Goal: Obtain resource: Download file/media

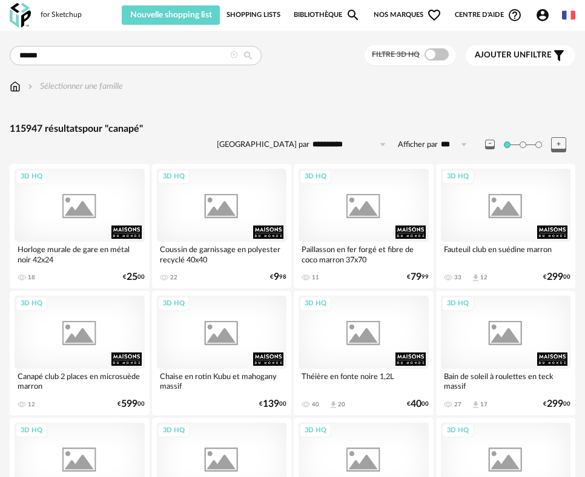
type input "******"
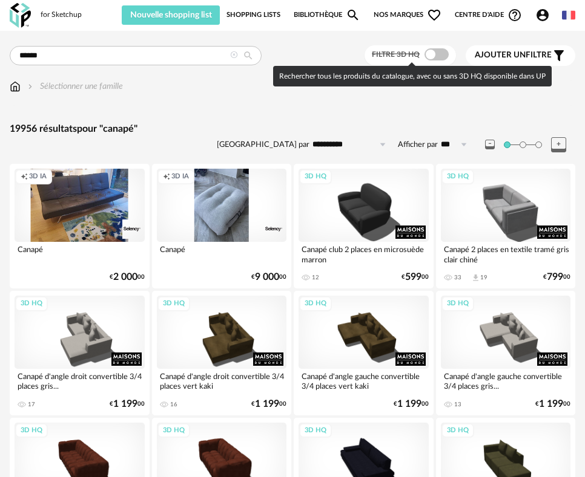
click at [442, 58] on span at bounding box center [436, 54] width 24 height 12
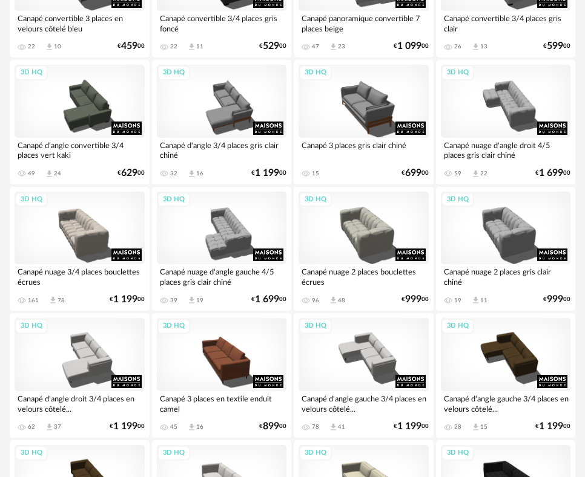
scroll to position [1634, 0]
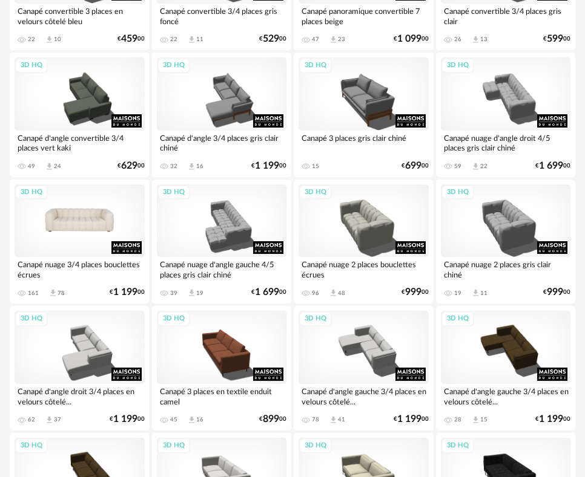
click at [100, 224] on div "3D HQ" at bounding box center [80, 221] width 130 height 73
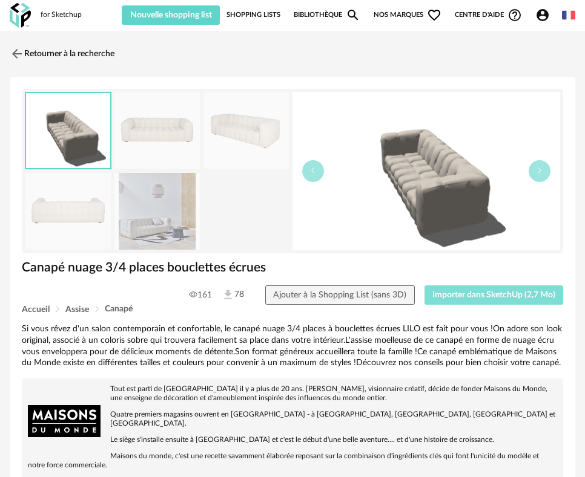
click at [461, 294] on span "Importer dans SketchUp (2,7 Mo)" at bounding box center [493, 295] width 123 height 8
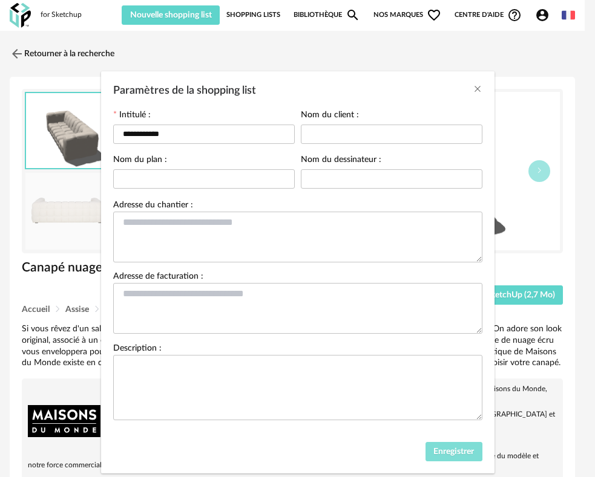
click at [456, 449] on span "Enregistrer" at bounding box center [453, 452] width 41 height 8
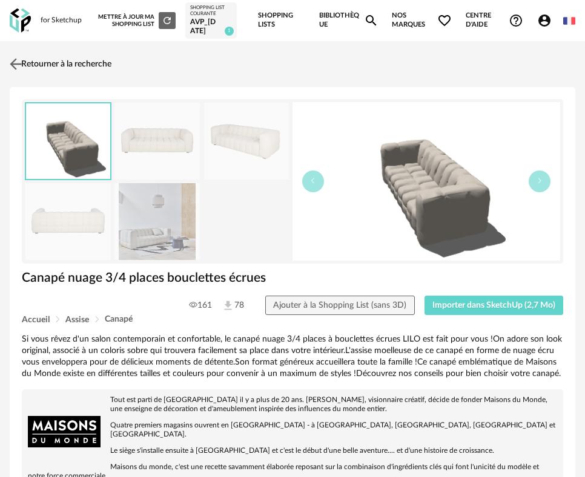
click at [23, 64] on img at bounding box center [16, 65] width 18 height 18
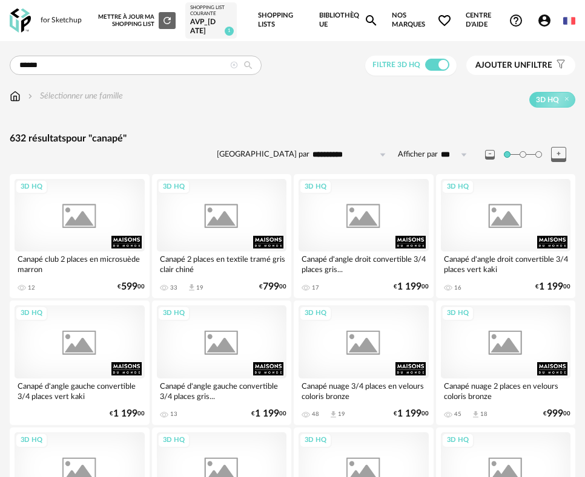
scroll to position [1634, 0]
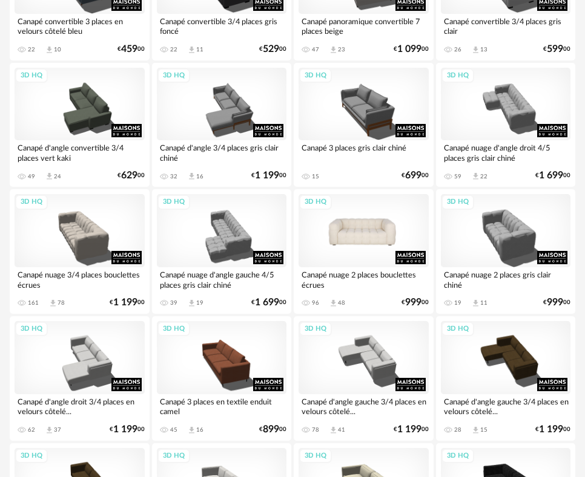
click at [357, 241] on div "3D HQ" at bounding box center [363, 230] width 130 height 73
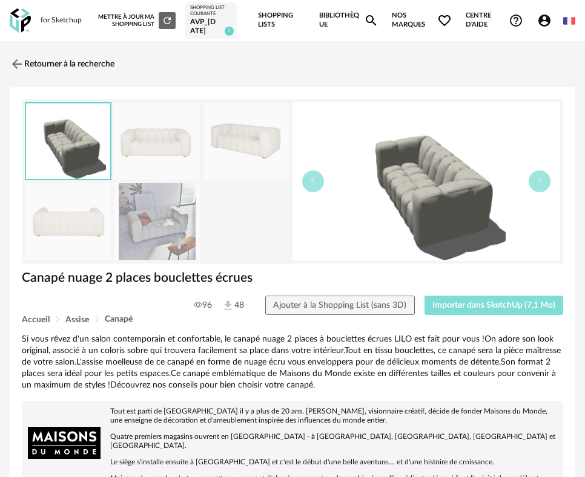
click at [489, 307] on span "Importer dans SketchUp (7,1 Mo)" at bounding box center [493, 305] width 123 height 8
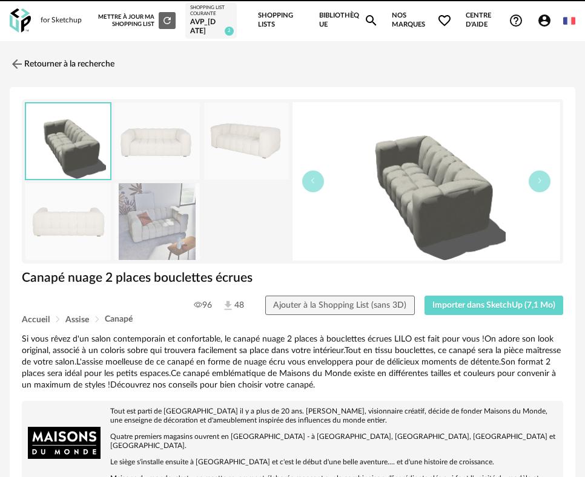
click at [88, 65] on link "Retourner à la recherche" at bounding box center [62, 64] width 105 height 27
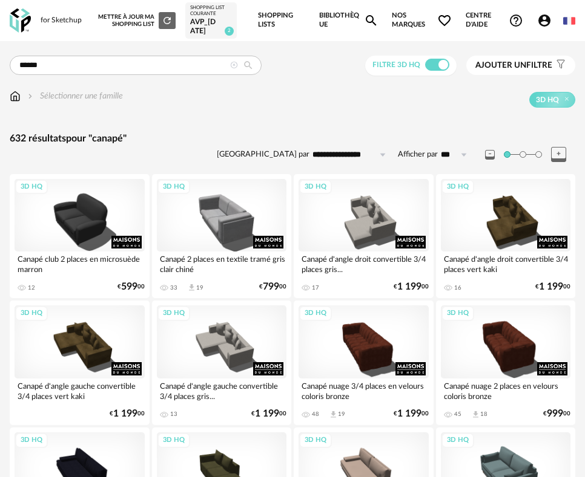
click at [209, 27] on div "AVP_11.09.25" at bounding box center [211, 27] width 42 height 19
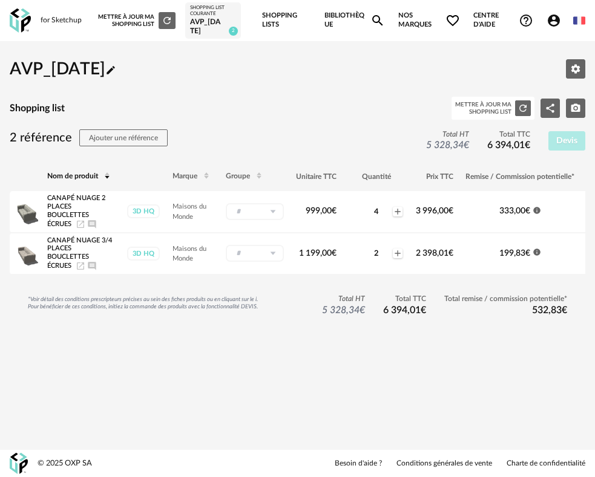
click at [115, 71] on icon "Pencil icon" at bounding box center [111, 70] width 8 height 8
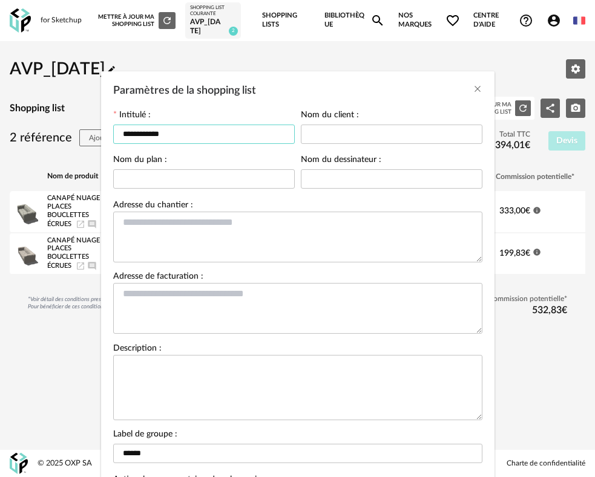
drag, startPoint x: 142, startPoint y: 134, endPoint x: 47, endPoint y: 142, distance: 95.9
click at [47, 142] on div "**********" at bounding box center [297, 238] width 595 height 477
type input "********"
click at [505, 55] on div "Paramètres de la shopping list Intitulé : ******** Nom du client : Nom du plan …" at bounding box center [297, 238] width 595 height 477
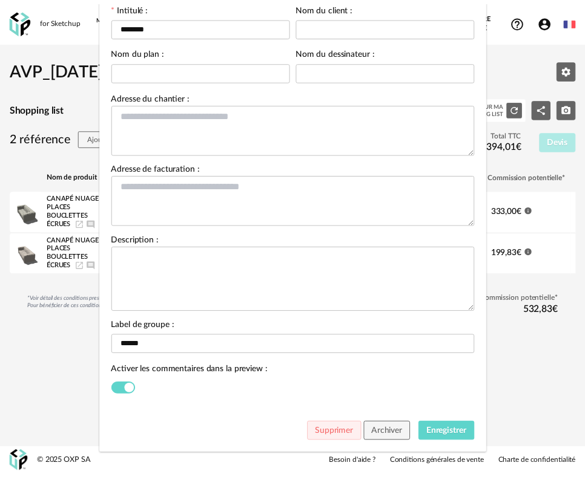
scroll to position [117, 0]
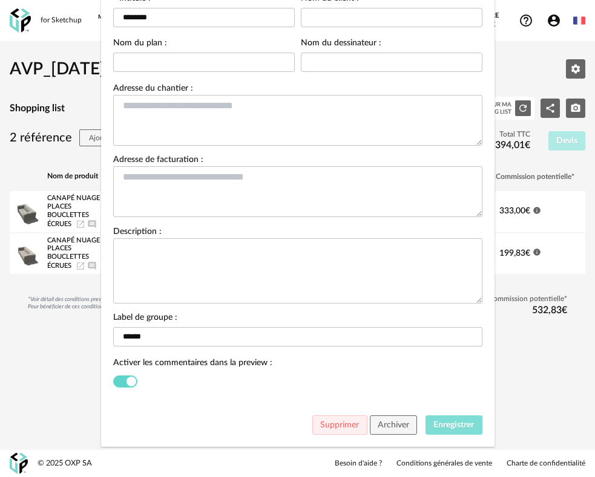
click at [432, 419] on button "Enregistrer" at bounding box center [453, 425] width 57 height 19
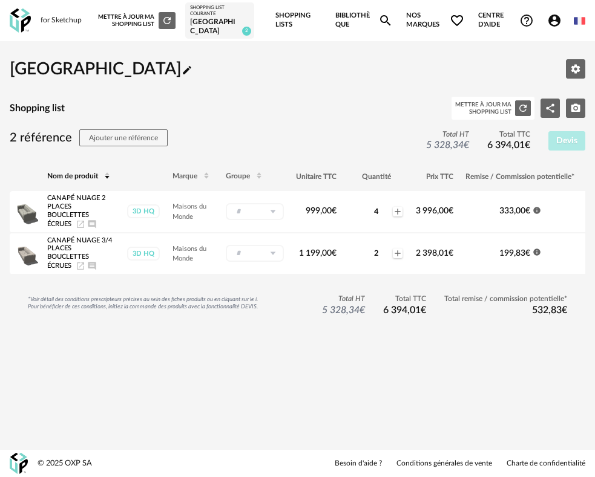
click at [128, 22] on div "Mettre à jour ma Shopping List Refresh icon" at bounding box center [136, 20] width 77 height 17
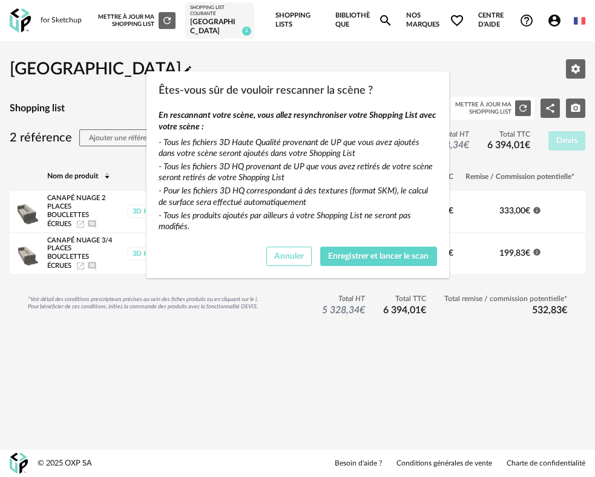
click at [284, 252] on button "Annuler" at bounding box center [289, 256] width 46 height 19
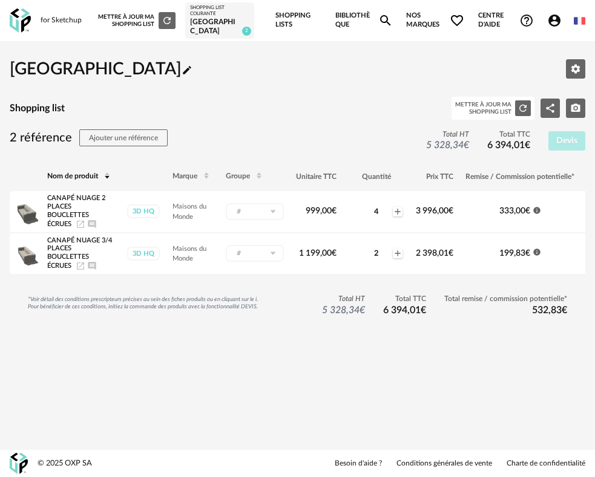
click at [277, 22] on link "Shopping Lists" at bounding box center [298, 20] width 47 height 41
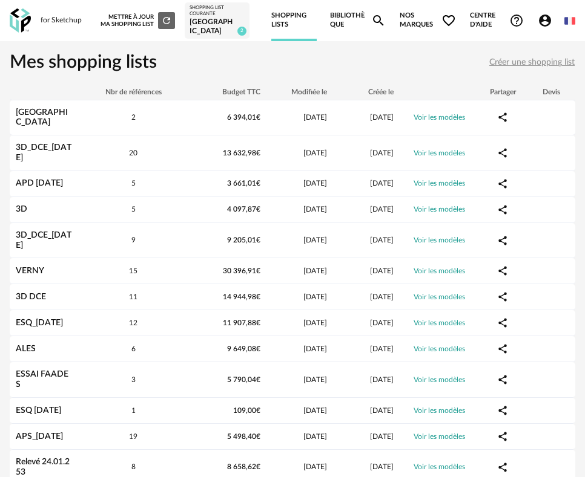
click at [338, 28] on link "Bibliothèque Magnify icon" at bounding box center [358, 20] width 56 height 41
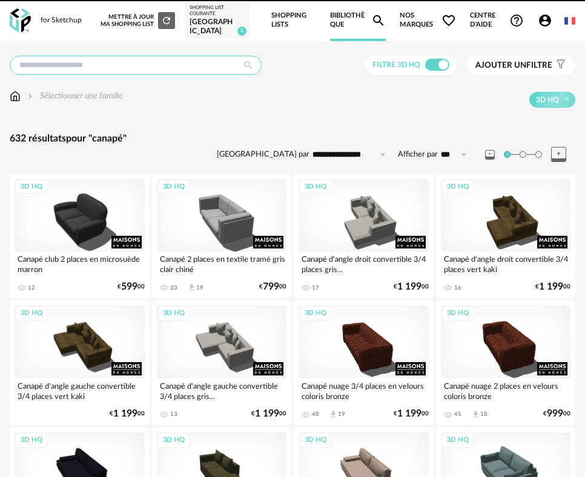
click at [110, 61] on input "text" at bounding box center [136, 65] width 252 height 19
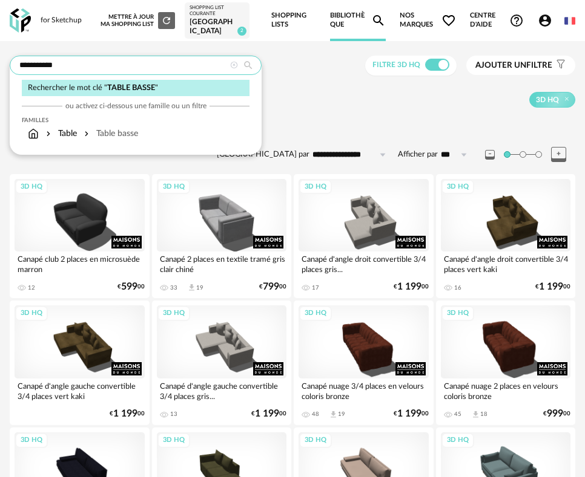
type input "**********"
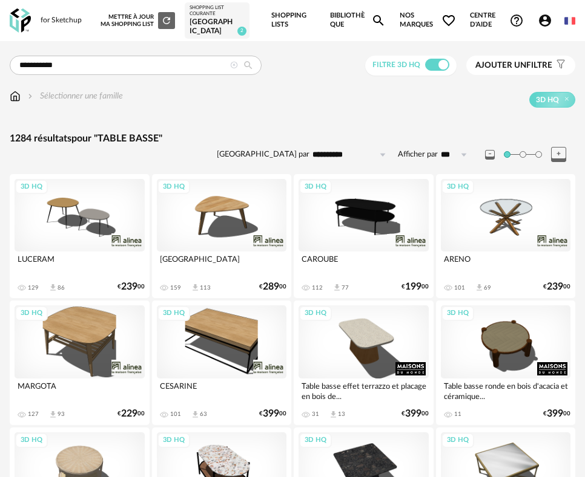
click at [539, 67] on span "Ajouter un filtre" at bounding box center [513, 66] width 77 height 10
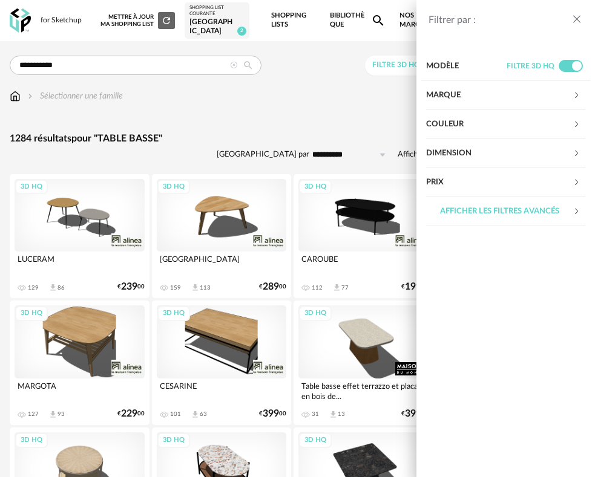
click at [470, 126] on div "Couleur" at bounding box center [499, 124] width 146 height 29
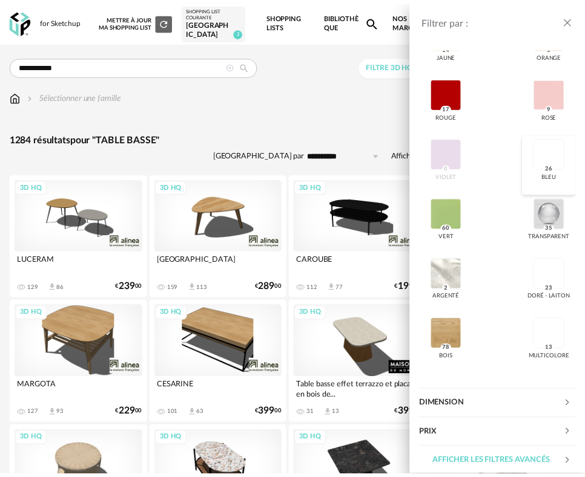
scroll to position [313, 0]
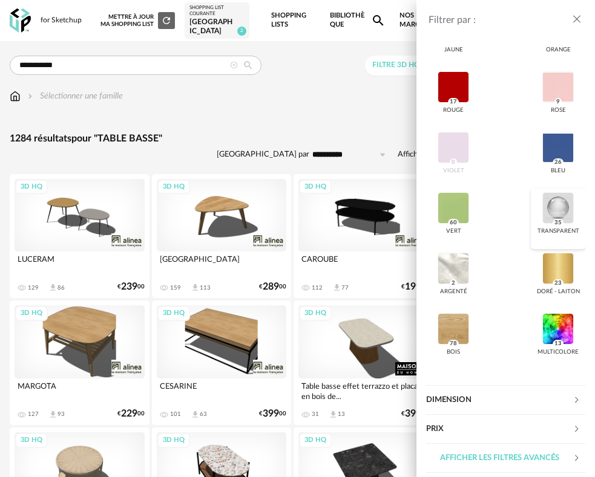
click at [544, 214] on div at bounding box center [557, 207] width 31 height 31
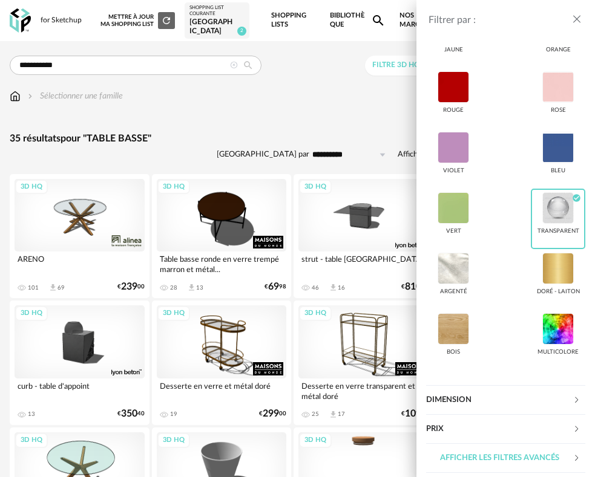
click at [332, 137] on div "Filtrer par : Modèle Filtre 3D HQ Marque &tradition 0 101 Copenhagen 0 366 Conc…" at bounding box center [297, 238] width 595 height 477
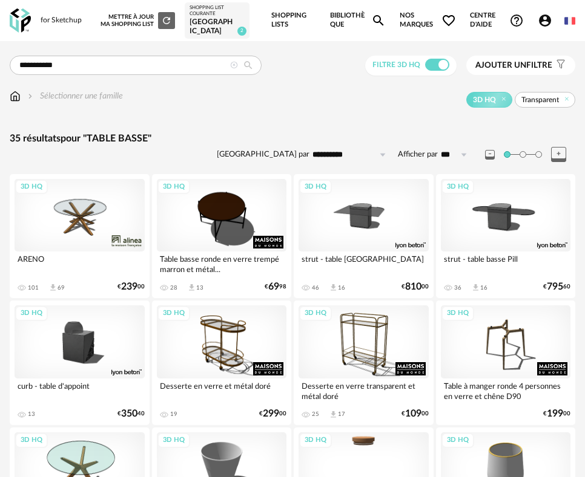
click at [98, 196] on div "3D HQ" at bounding box center [80, 215] width 130 height 73
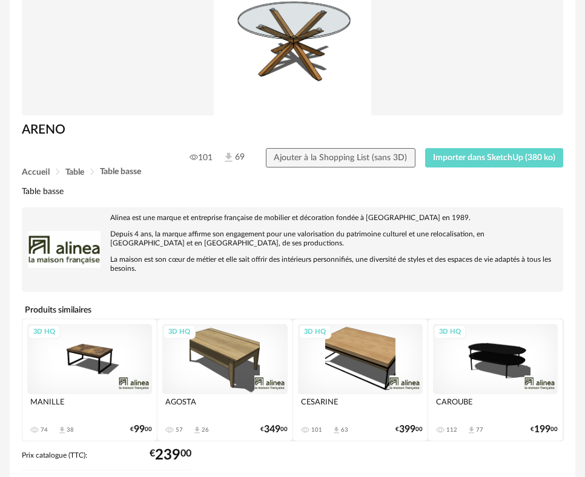
scroll to position [182, 0]
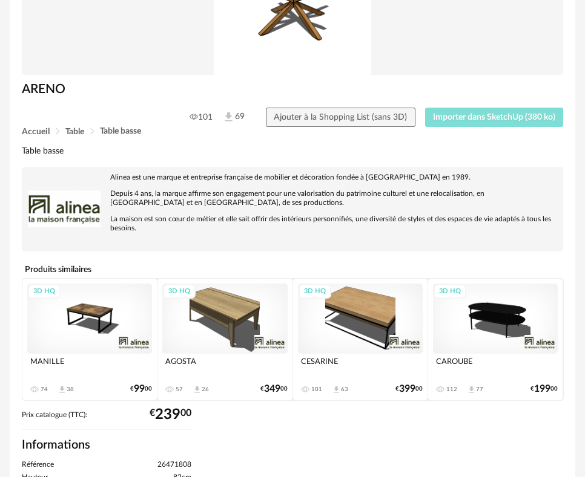
click at [479, 116] on span "Importer dans SketchUp (380 ko)" at bounding box center [494, 117] width 122 height 8
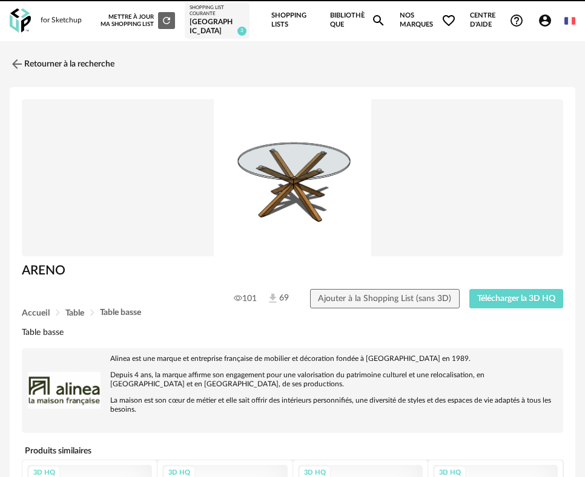
click at [82, 62] on link "Retourner à la recherche" at bounding box center [62, 64] width 105 height 27
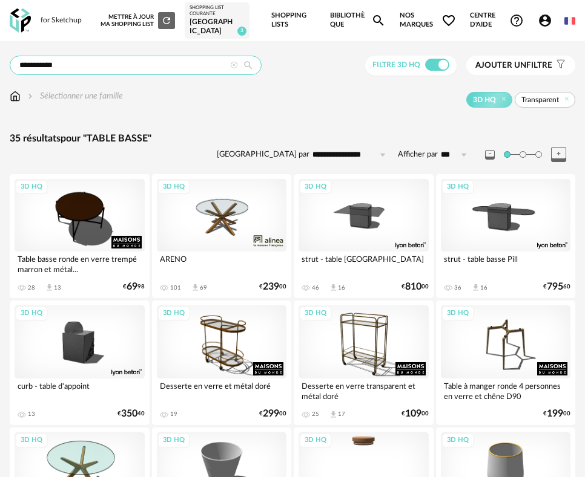
drag, startPoint x: 25, startPoint y: 67, endPoint x: -103, endPoint y: 69, distance: 127.7
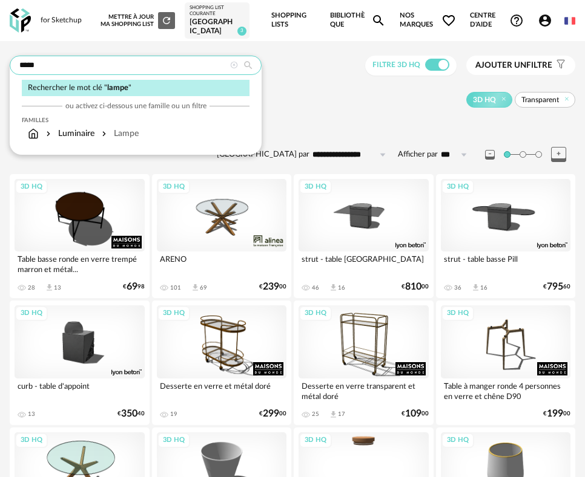
type input "*****"
type input "**********"
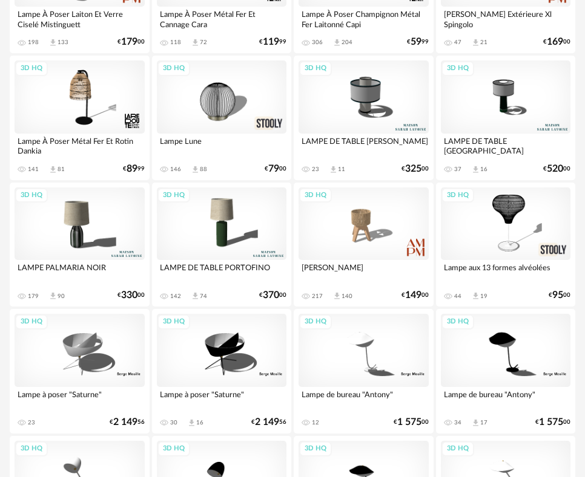
scroll to position [787, 0]
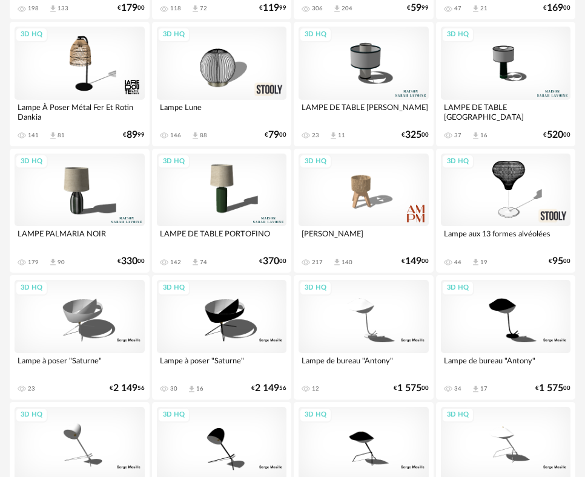
click at [222, 202] on div "3D HQ" at bounding box center [222, 190] width 130 height 73
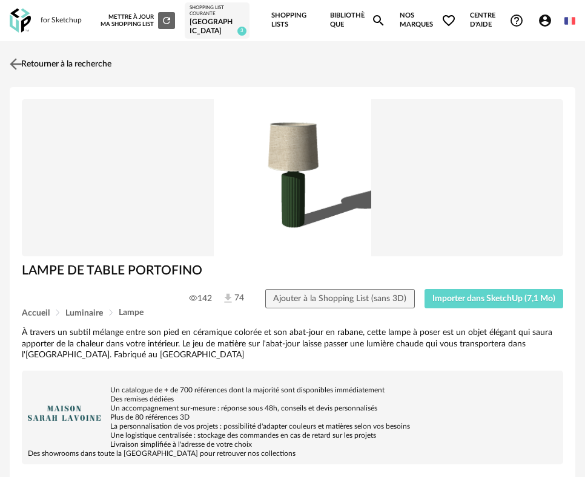
drag, startPoint x: 8, startPoint y: 59, endPoint x: 15, endPoint y: 61, distance: 7.5
click at [17, 62] on img at bounding box center [16, 65] width 18 height 18
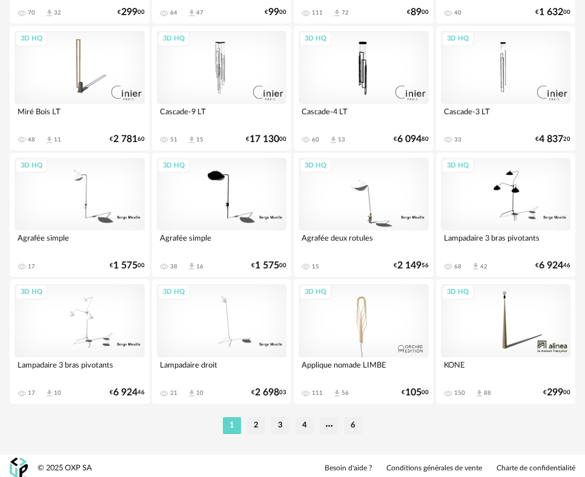
scroll to position [2944, 0]
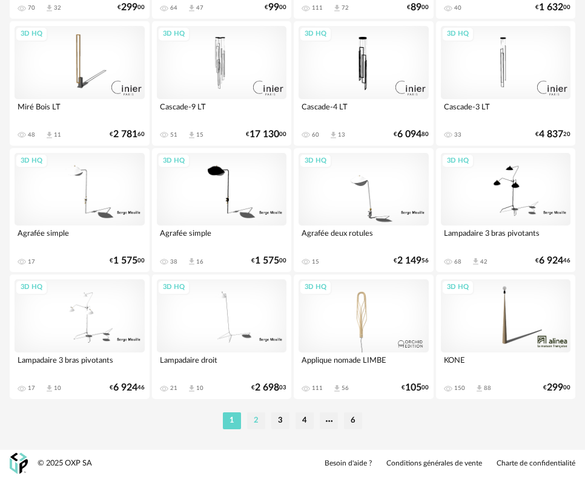
click at [257, 419] on li "2" at bounding box center [256, 421] width 18 height 17
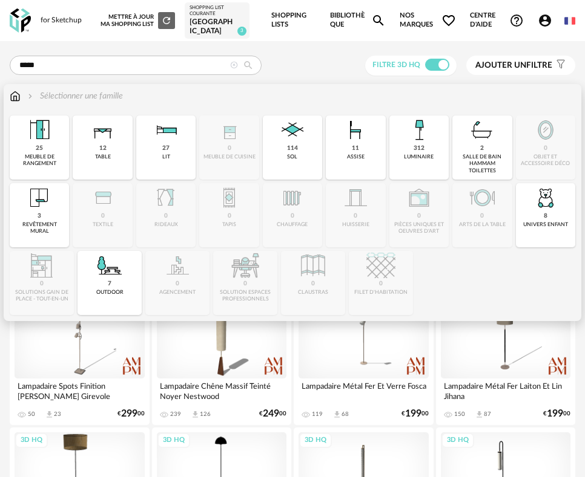
click at [409, 142] on img at bounding box center [418, 130] width 29 height 29
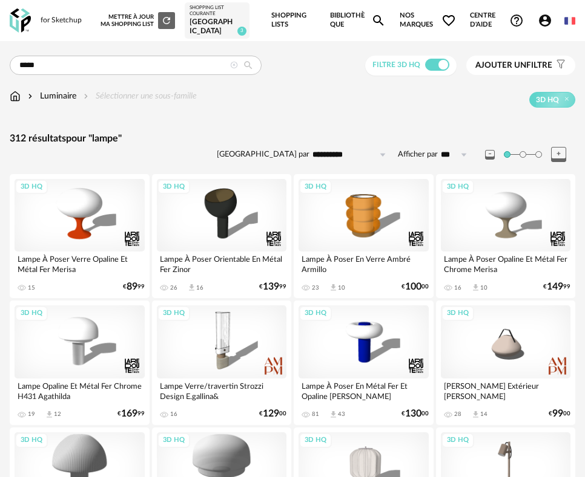
click at [231, 67] on icon at bounding box center [234, 66] width 8 height 8
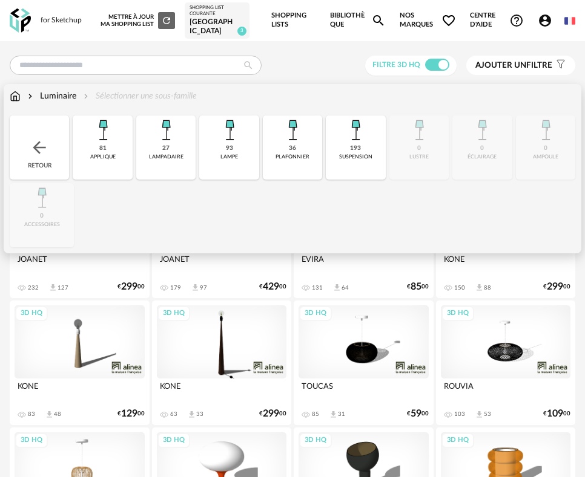
click at [240, 142] on img at bounding box center [229, 130] width 29 height 29
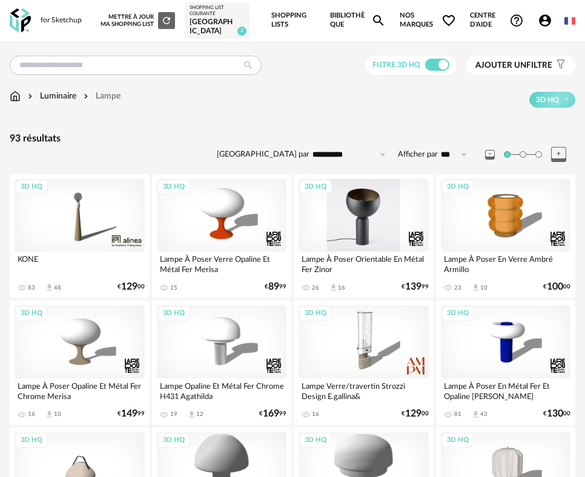
click at [385, 237] on div "3D HQ" at bounding box center [363, 215] width 130 height 73
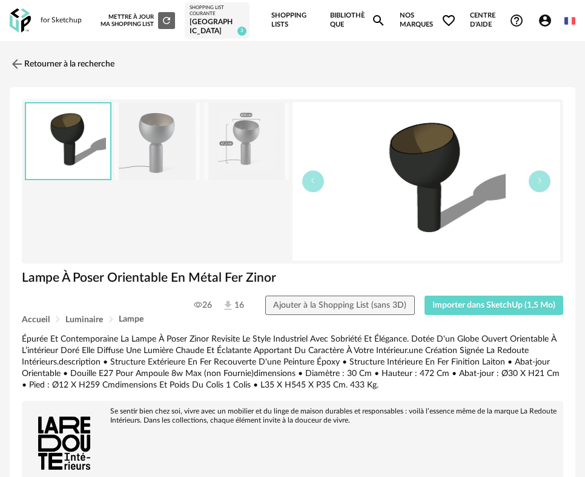
click at [250, 151] on img at bounding box center [246, 141] width 85 height 77
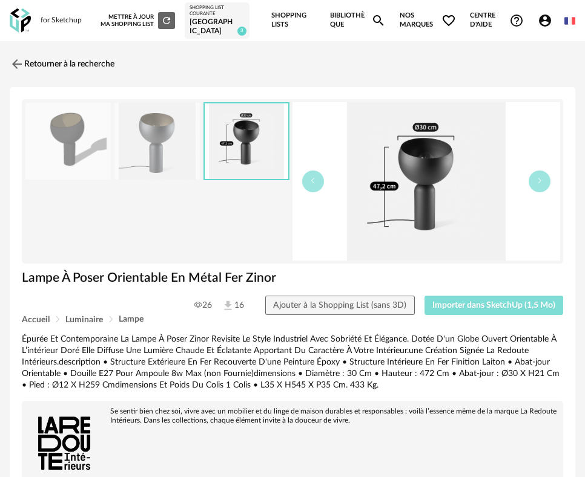
click at [493, 304] on span "Importer dans SketchUp (1,5 Mo)" at bounding box center [493, 305] width 123 height 8
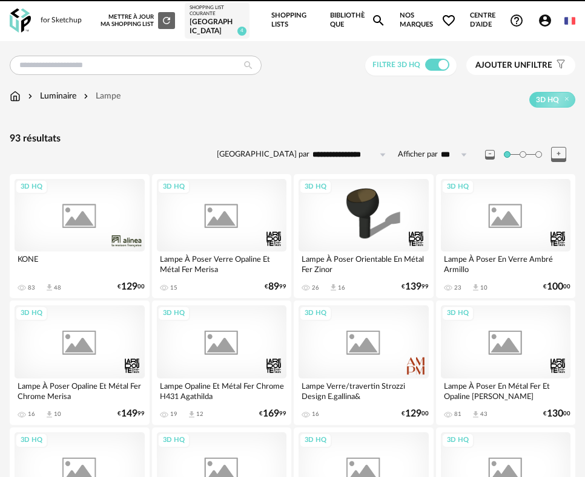
scroll to position [170, 0]
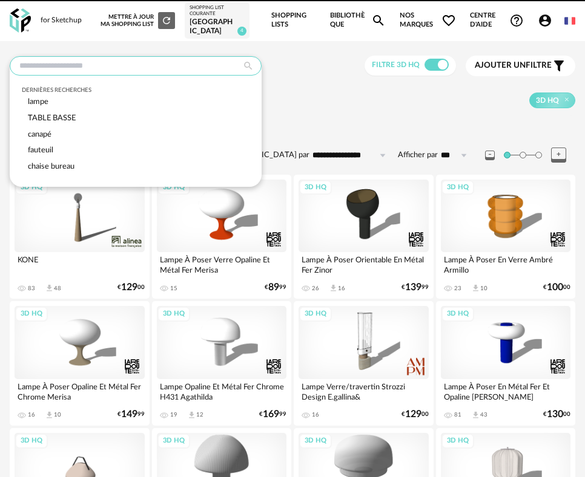
click at [93, 69] on input "text" at bounding box center [136, 65] width 252 height 19
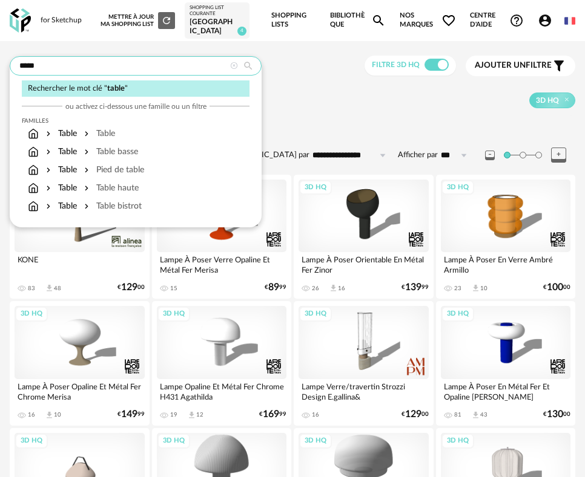
type input "*****"
type input "**********"
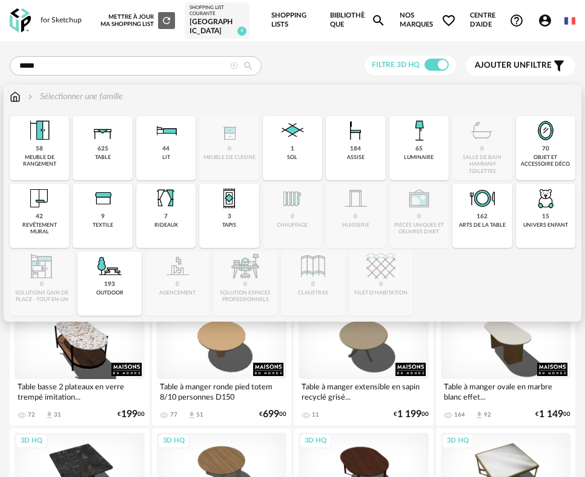
click at [18, 98] on img at bounding box center [15, 97] width 11 height 12
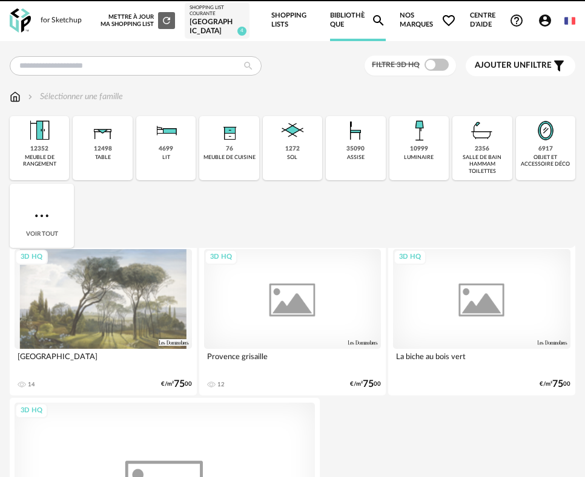
click at [108, 132] on img at bounding box center [102, 130] width 29 height 29
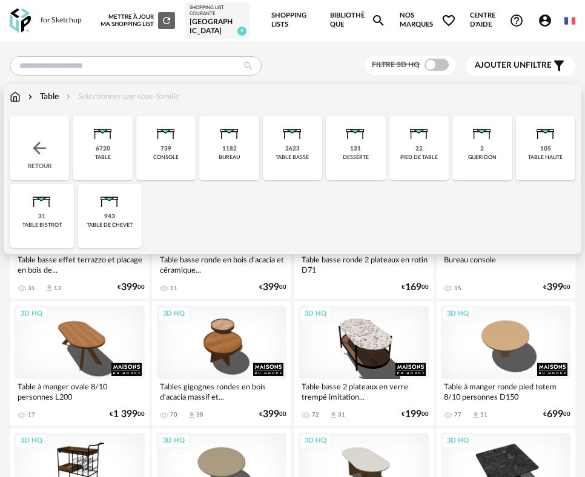
click at [52, 215] on div "31 table bistrot" at bounding box center [42, 216] width 64 height 64
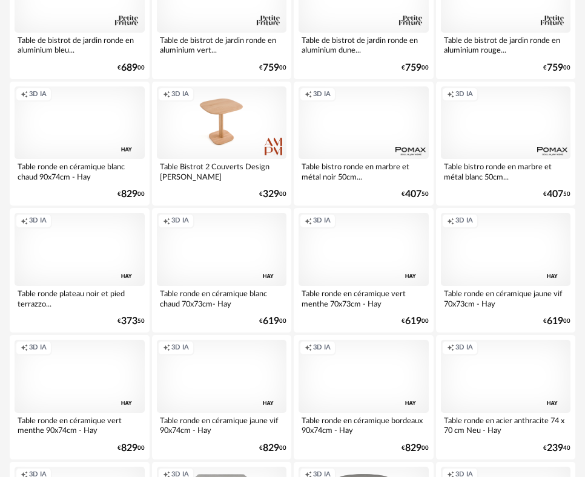
scroll to position [422, 0]
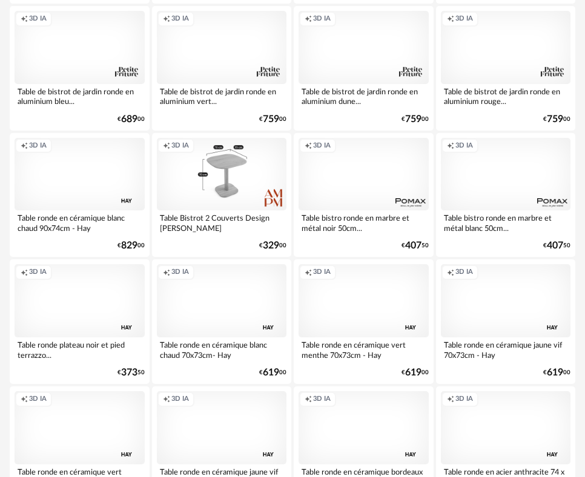
click at [220, 182] on div "Creation icon 3D IA" at bounding box center [222, 174] width 130 height 73
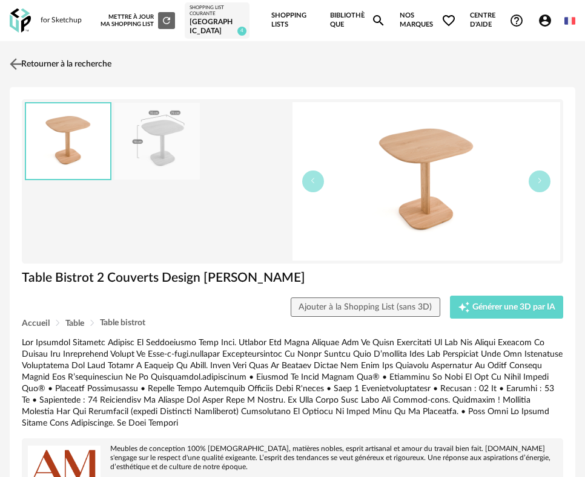
click at [27, 71] on link "Retourner à la recherche" at bounding box center [59, 64] width 105 height 27
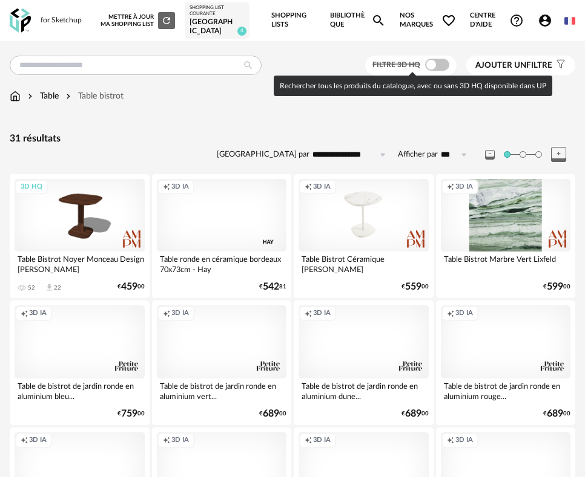
click at [437, 67] on span at bounding box center [437, 65] width 24 height 12
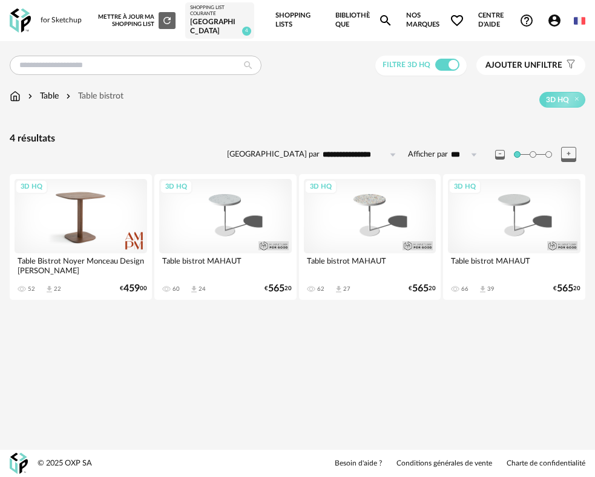
click at [84, 223] on div "3D HQ" at bounding box center [81, 216] width 133 height 74
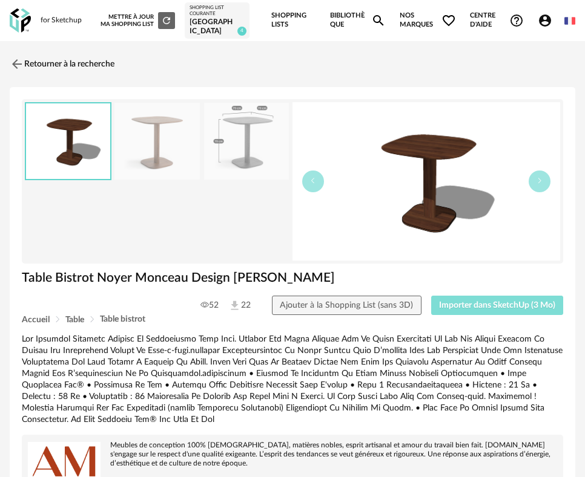
click at [470, 307] on span "Importer dans SketchUp (3 Mo)" at bounding box center [497, 305] width 116 height 8
click at [16, 64] on img at bounding box center [16, 65] width 18 height 18
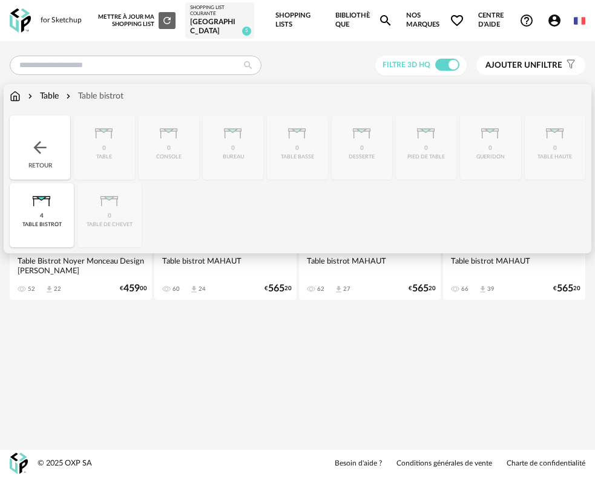
click at [16, 102] on img at bounding box center [15, 96] width 11 height 12
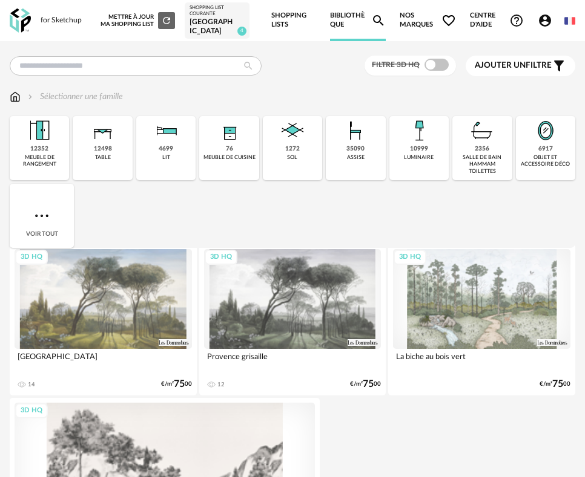
click at [341, 147] on div "35090 assise" at bounding box center [355, 148] width 59 height 64
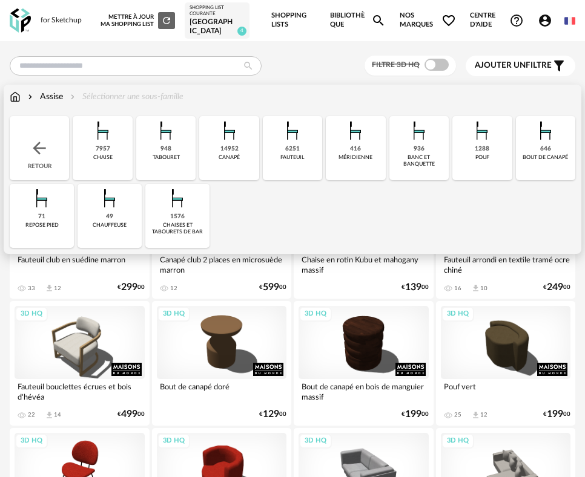
click at [117, 147] on div "7957 chaise" at bounding box center [102, 148] width 59 height 64
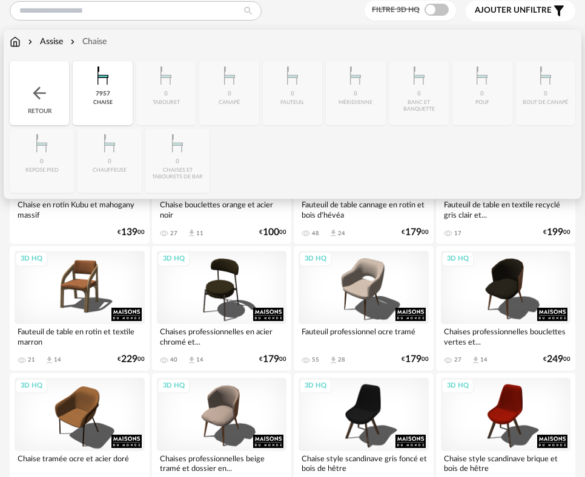
scroll to position [61, 0]
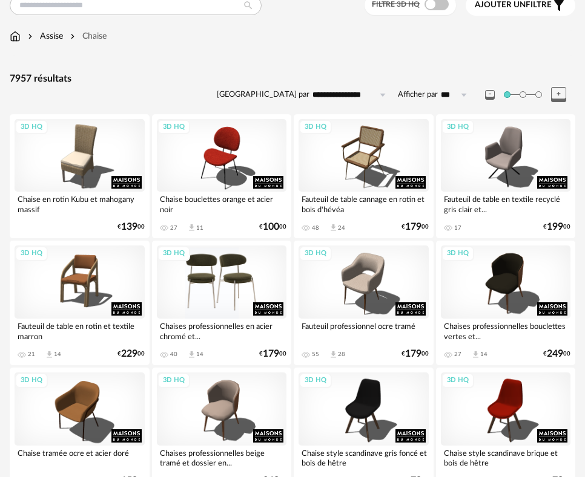
click at [223, 278] on div "3D HQ" at bounding box center [222, 282] width 130 height 73
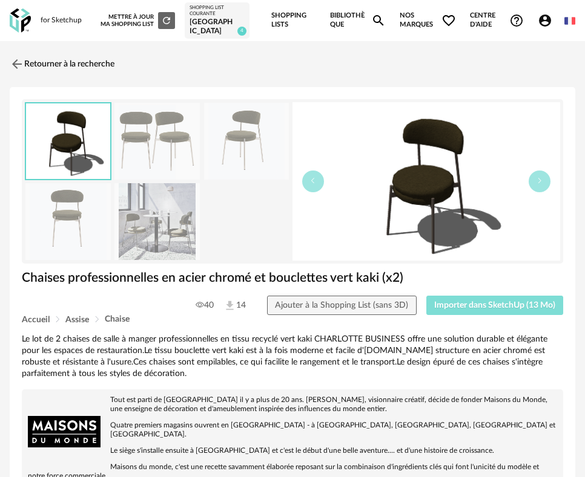
click at [467, 300] on button "Importer dans SketchUp (13 Mo)" at bounding box center [494, 305] width 137 height 19
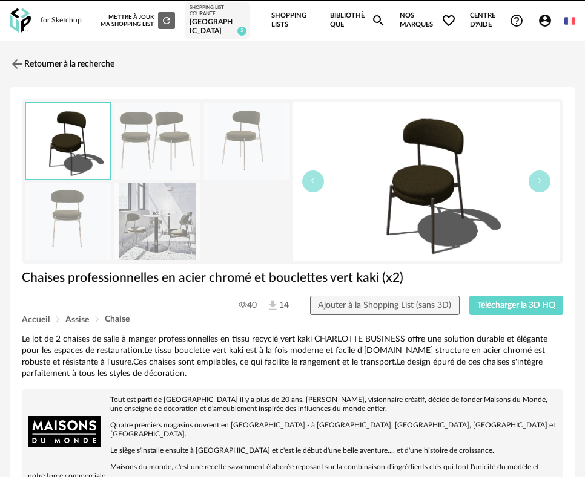
click at [45, 54] on link "Retourner à la recherche" at bounding box center [62, 64] width 105 height 27
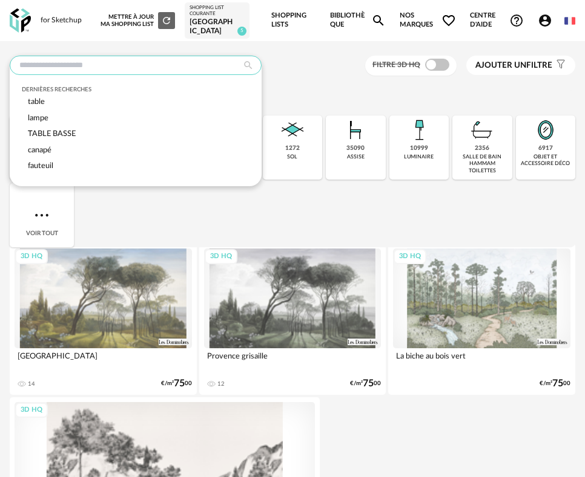
click at [61, 68] on input "text" at bounding box center [136, 65] width 252 height 19
click at [317, 95] on div "Sélectionner une famille" at bounding box center [292, 96] width 565 height 12
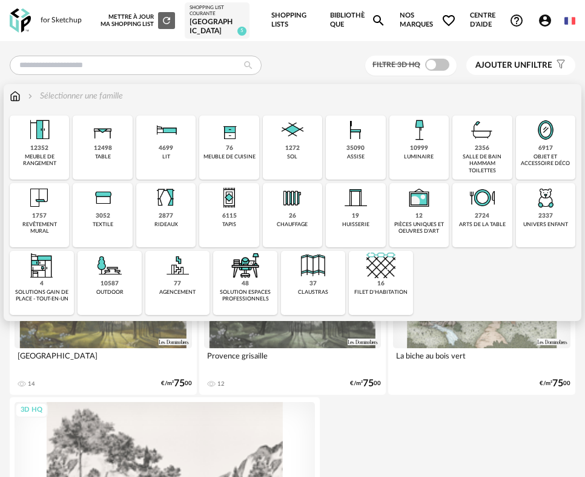
click at [96, 145] on div "12498" at bounding box center [103, 149] width 18 height 8
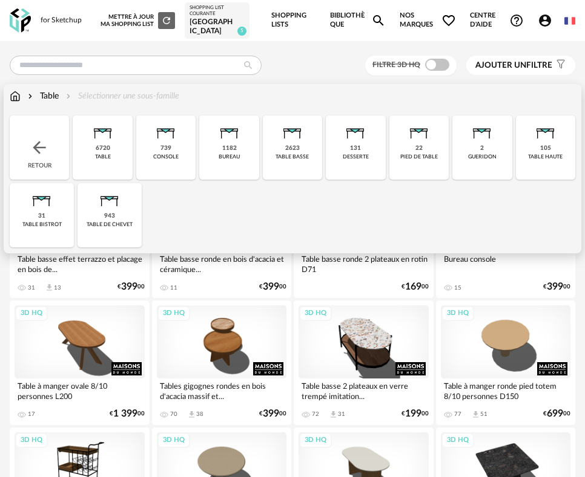
click at [564, 154] on div "105 table haute" at bounding box center [545, 148] width 59 height 64
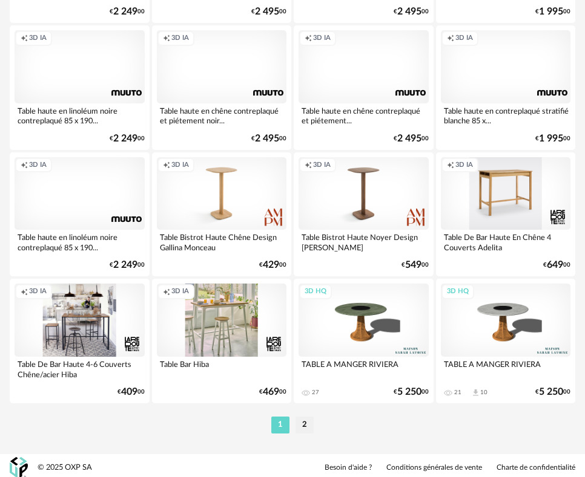
scroll to position [2944, 0]
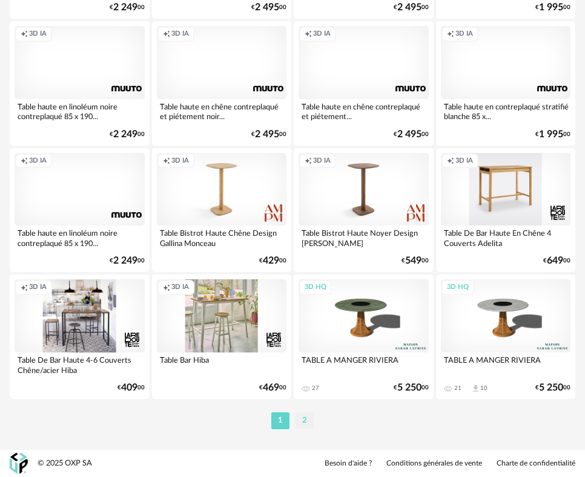
click at [303, 423] on li "2" at bounding box center [304, 421] width 18 height 17
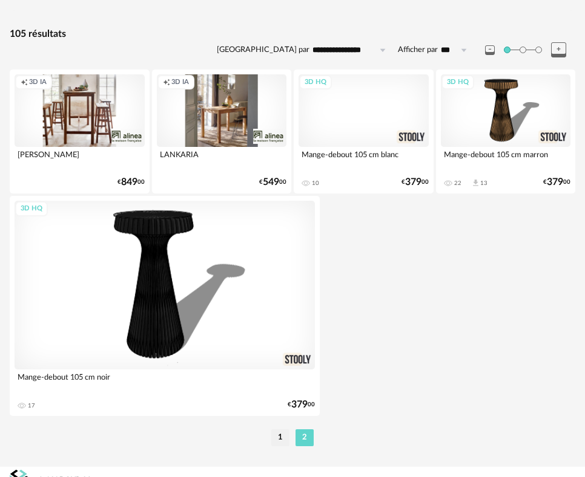
scroll to position [122, 0]
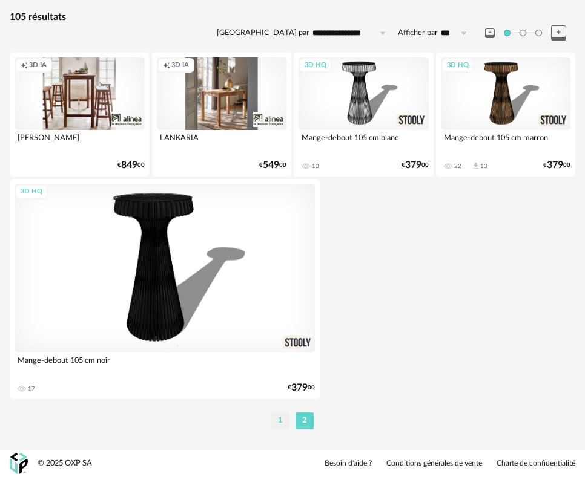
click at [281, 425] on li "1" at bounding box center [280, 421] width 18 height 17
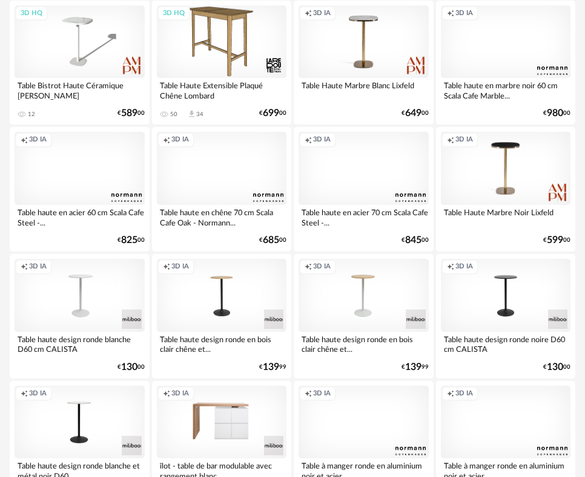
scroll to position [182, 0]
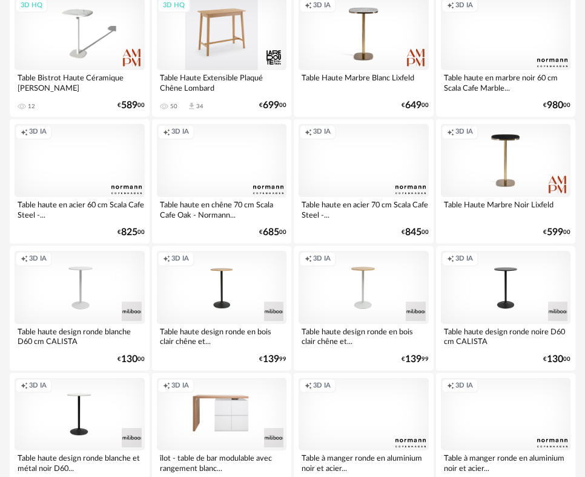
click at [240, 54] on div "3D HQ" at bounding box center [222, 34] width 130 height 73
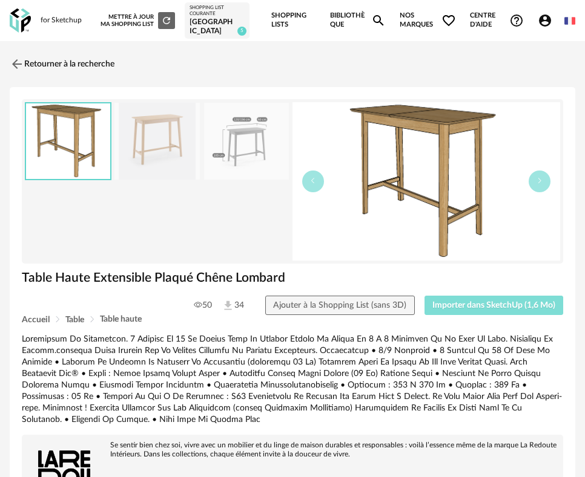
click at [464, 305] on span "Importer dans SketchUp (1,6 Mo)" at bounding box center [493, 305] width 123 height 8
click at [36, 61] on link "Retourner à la recherche" at bounding box center [59, 64] width 105 height 27
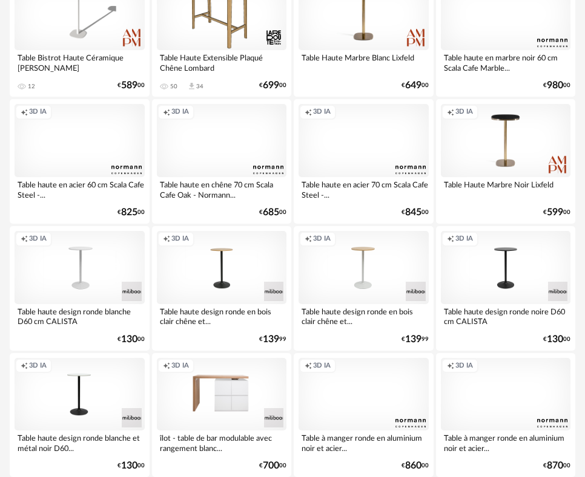
scroll to position [242, 0]
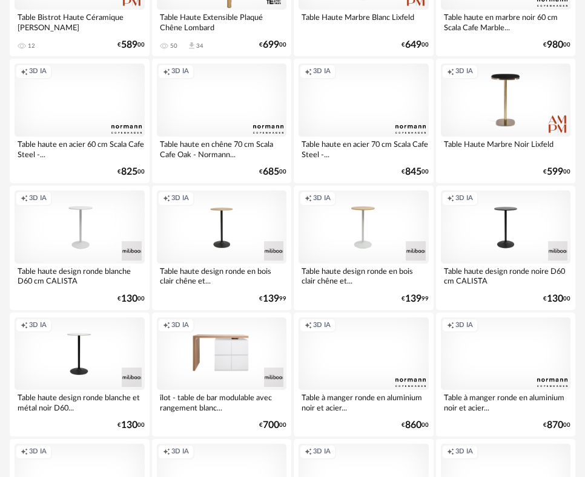
click at [362, 122] on div "Creation icon 3D IA" at bounding box center [363, 100] width 130 height 73
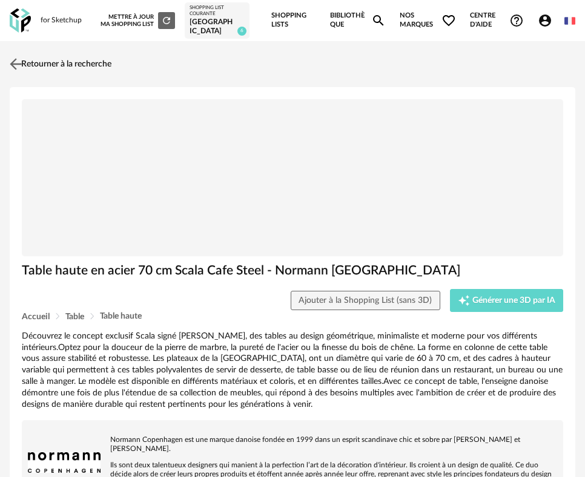
click at [21, 65] on img at bounding box center [16, 65] width 18 height 18
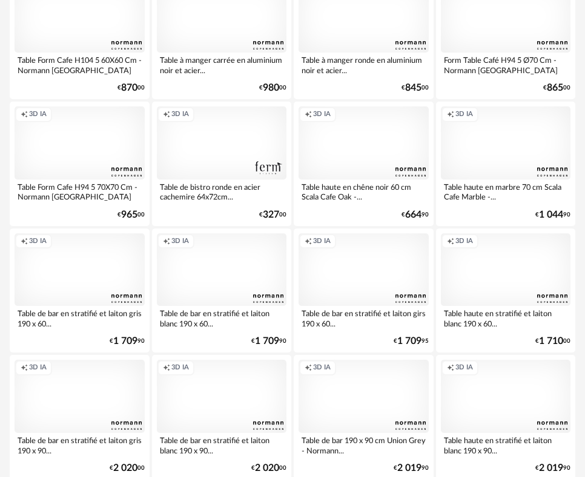
scroll to position [726, 0]
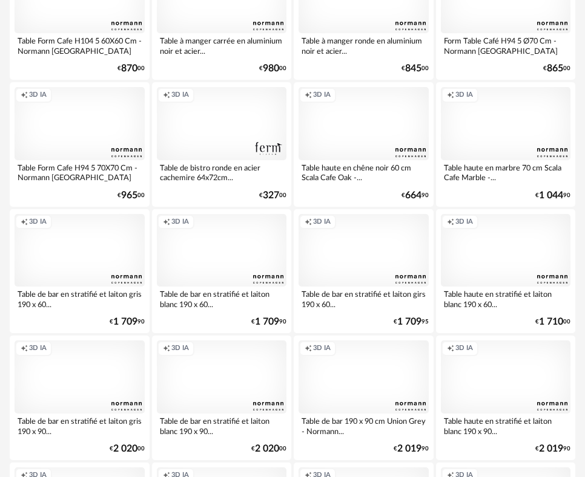
click at [229, 261] on div "Creation icon 3D IA" at bounding box center [222, 250] width 130 height 73
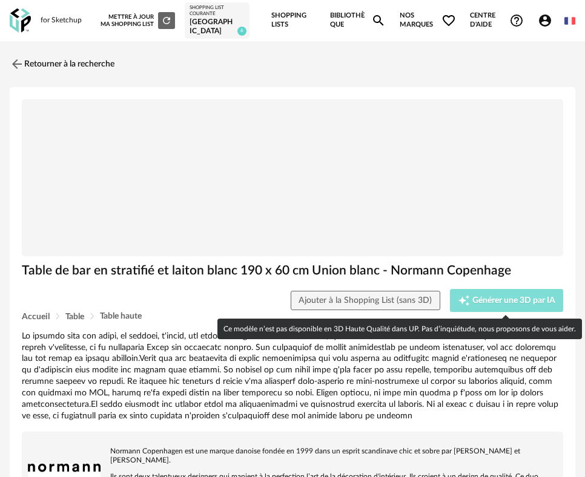
click at [482, 300] on span "Générer une 3D par IA" at bounding box center [513, 301] width 83 height 8
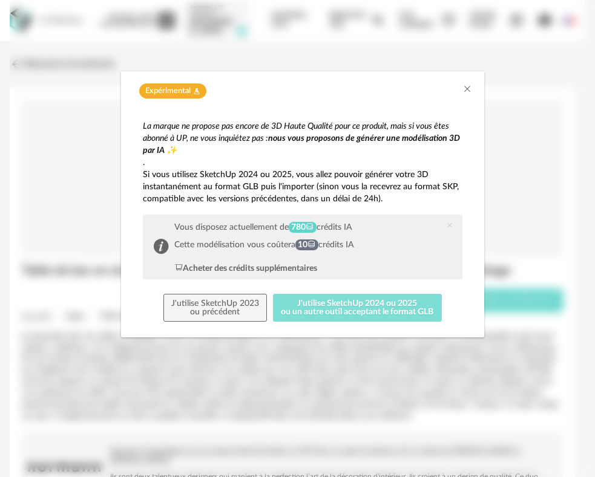
click at [306, 313] on button "J'utilise SketchUp 2024 ou 2025 ou un autre outil acceptant le format GLB" at bounding box center [357, 308] width 169 height 28
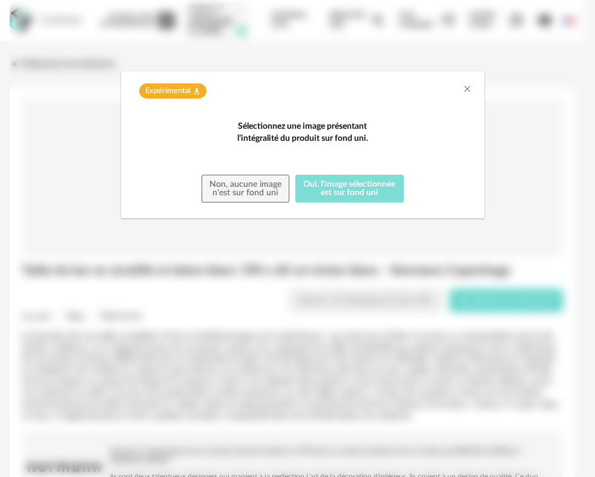
click at [344, 203] on button "Oui, l'image sélectionnée est sur fond uni" at bounding box center [349, 189] width 108 height 28
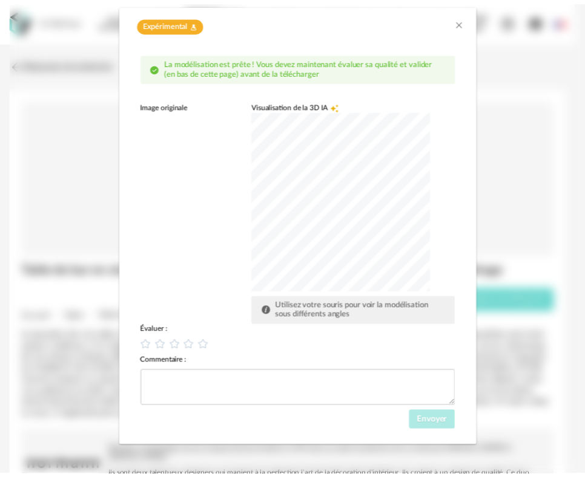
scroll to position [68, 0]
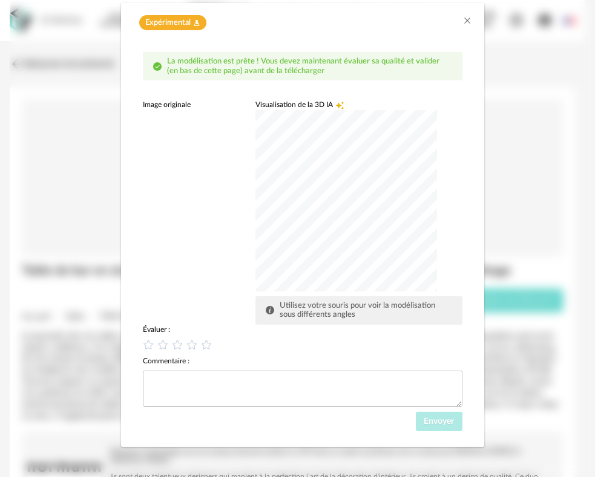
click at [301, 190] on div "dialog" at bounding box center [346, 201] width 182 height 182
click at [462, 23] on icon "Close" at bounding box center [467, 21] width 10 height 10
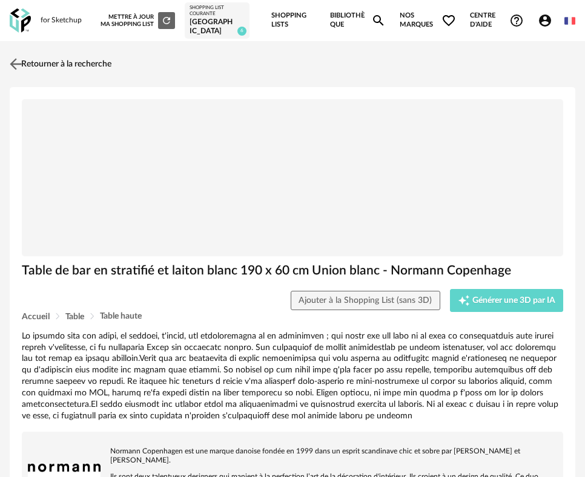
click at [83, 65] on link "Retourner à la recherche" at bounding box center [59, 64] width 105 height 27
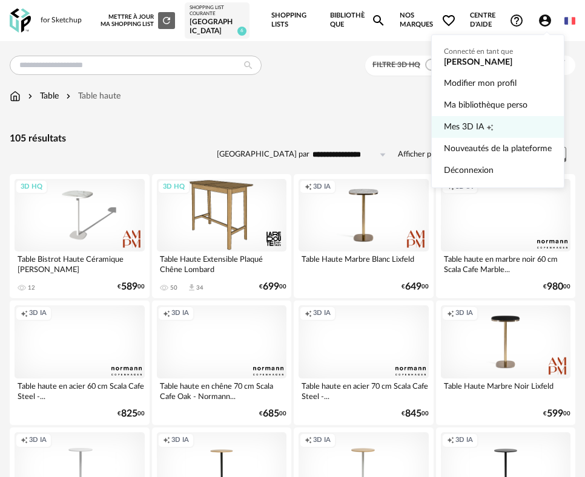
click at [474, 123] on span "Mes 3D IA" at bounding box center [464, 127] width 40 height 22
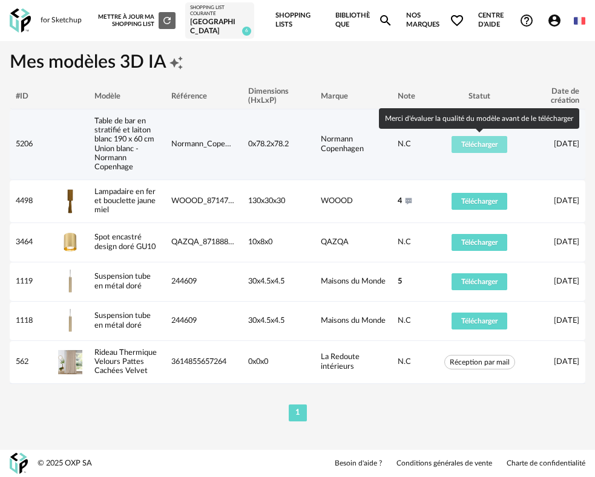
click at [477, 143] on span "Télécharger" at bounding box center [479, 144] width 36 height 7
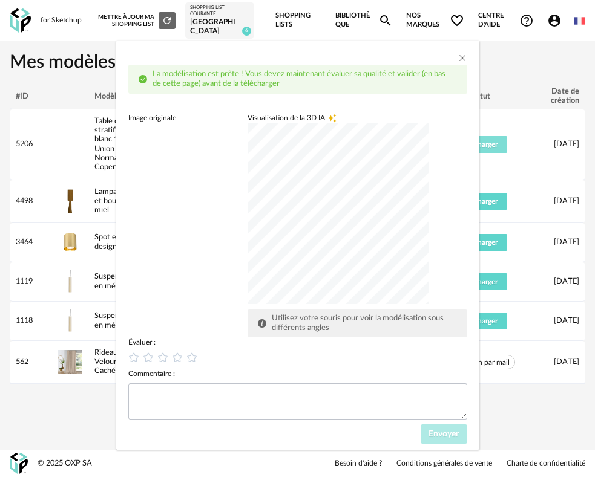
scroll to position [34, 0]
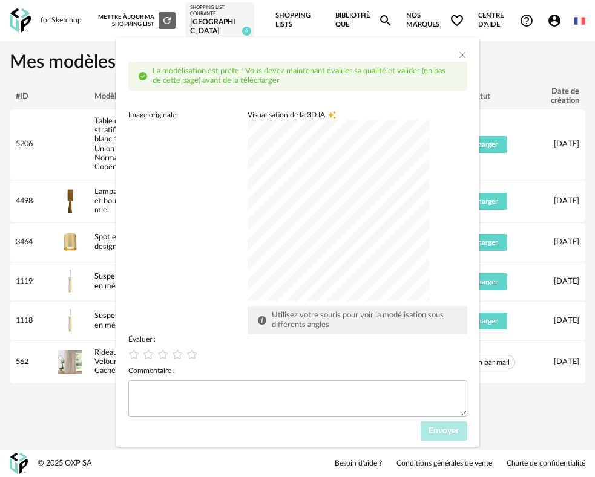
click at [338, 192] on div "dialog" at bounding box center [339, 211] width 182 height 182
click at [178, 357] on icon "dialog" at bounding box center [177, 355] width 13 height 13
click at [428, 432] on span "Envoyer" at bounding box center [443, 431] width 30 height 8
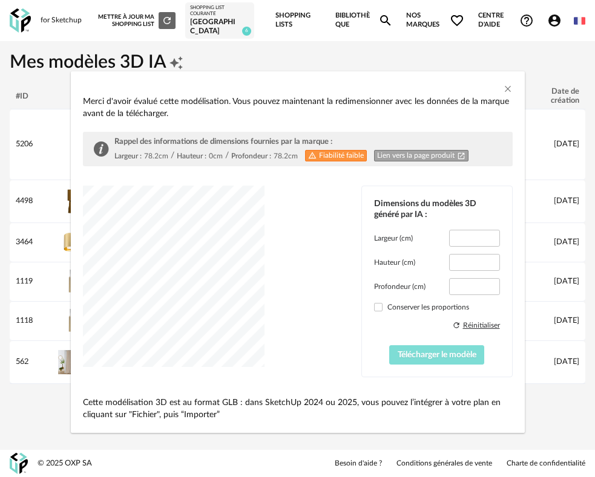
click at [439, 355] on span "Télécharger le modèle" at bounding box center [437, 355] width 79 height 8
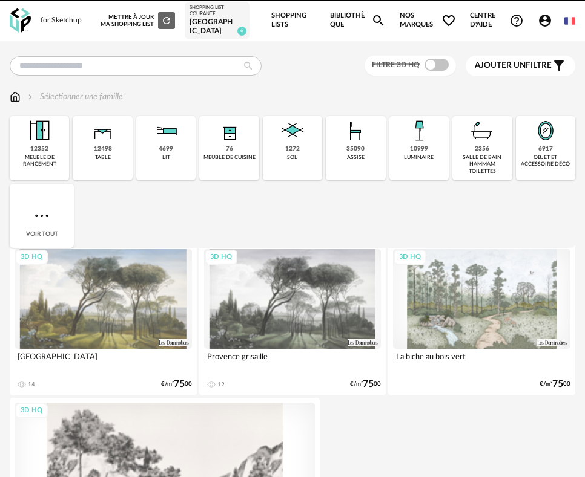
click at [541, 23] on icon "Account Circle icon" at bounding box center [544, 20] width 15 height 15
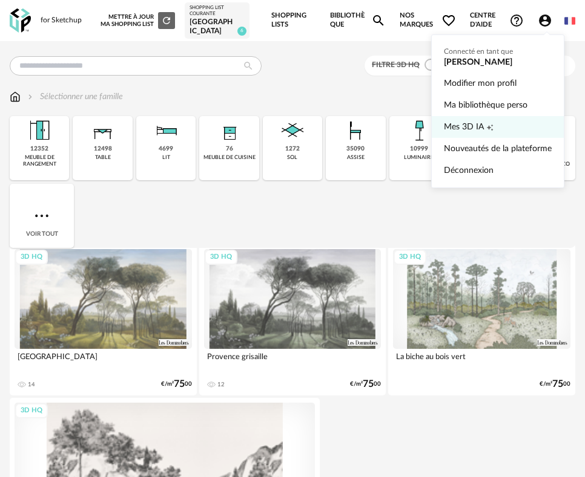
click at [493, 134] on link "Mes 3D IA Creation icon" at bounding box center [498, 127] width 108 height 22
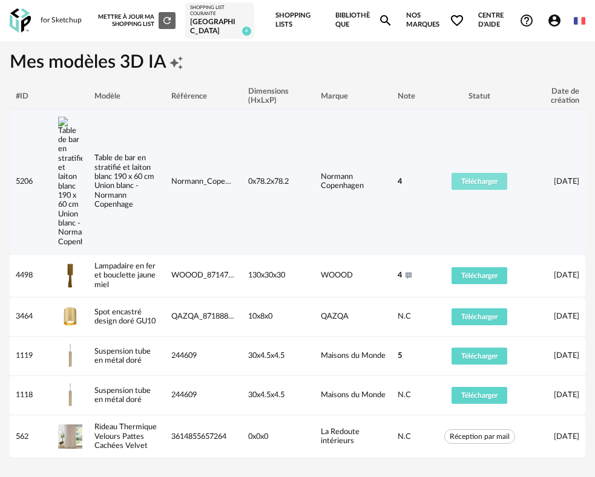
click at [489, 178] on span "Télécharger" at bounding box center [479, 181] width 36 height 7
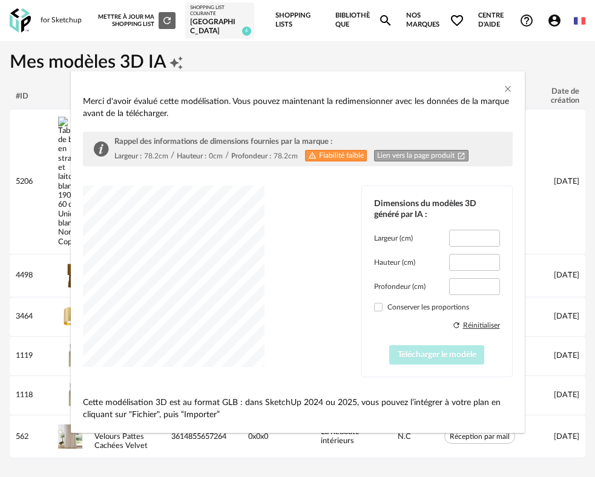
type input "*****"
type input "****"
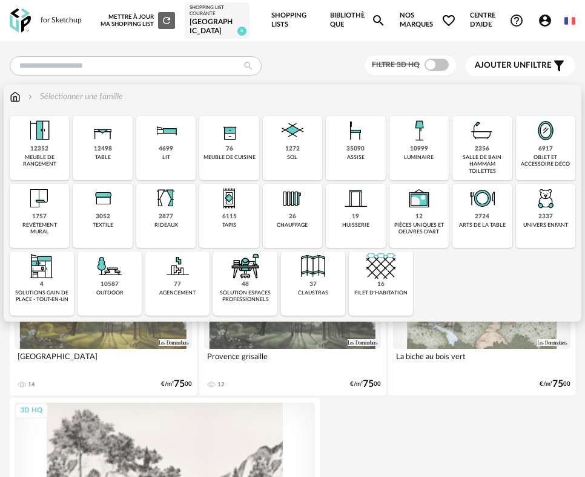
click at [95, 148] on div "12498" at bounding box center [103, 149] width 18 height 8
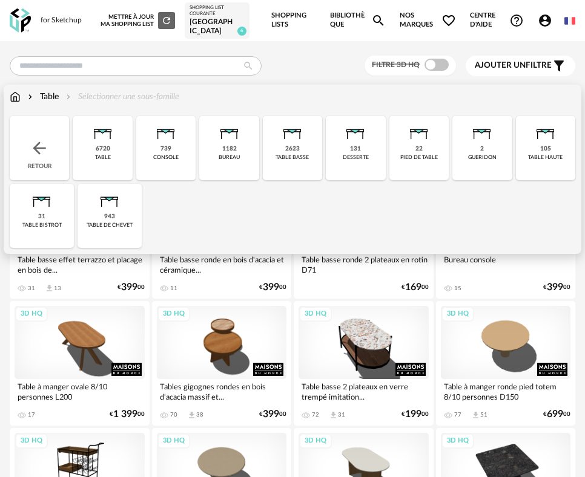
click at [542, 147] on div "105" at bounding box center [545, 149] width 11 height 8
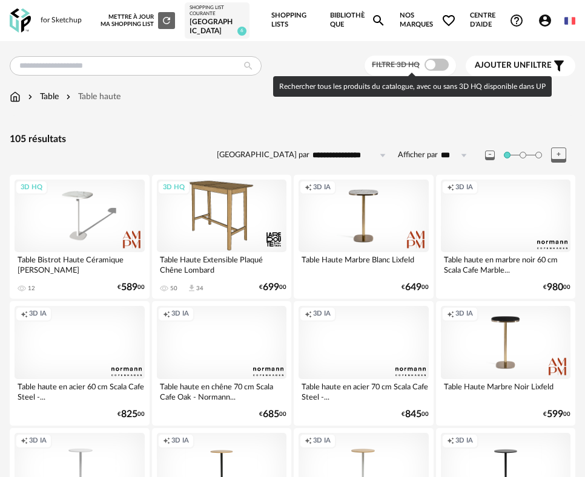
click at [443, 64] on span at bounding box center [436, 65] width 24 height 12
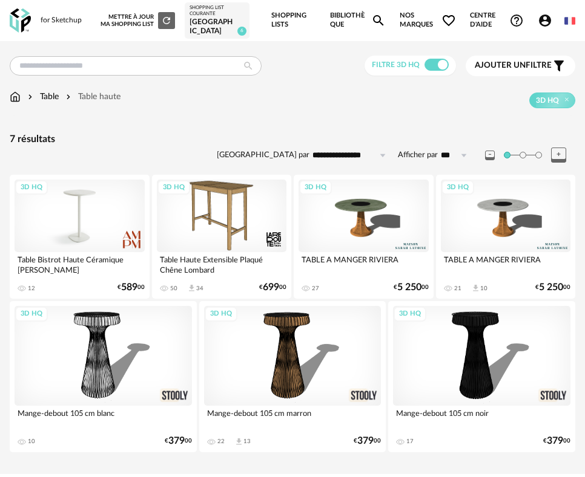
click at [97, 235] on div "3D HQ" at bounding box center [80, 216] width 130 height 73
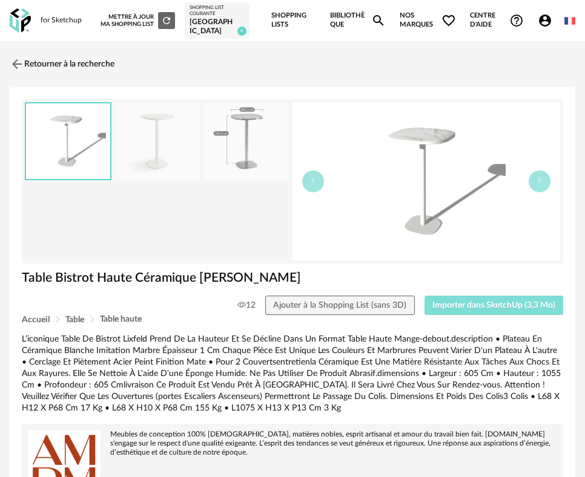
click at [482, 306] on span "Importer dans SketchUp (3,3 Mo)" at bounding box center [493, 305] width 123 height 8
click at [22, 64] on img at bounding box center [16, 65] width 18 height 18
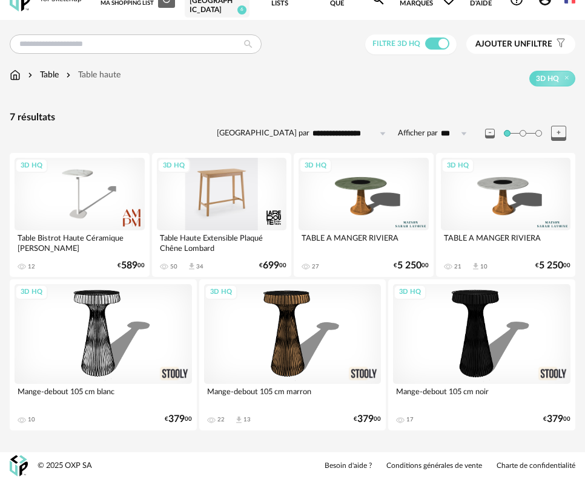
scroll to position [24, 0]
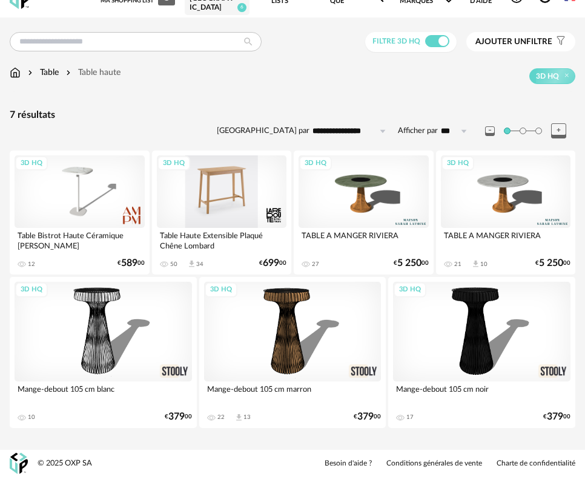
click at [209, 177] on div "3D HQ" at bounding box center [222, 192] width 130 height 73
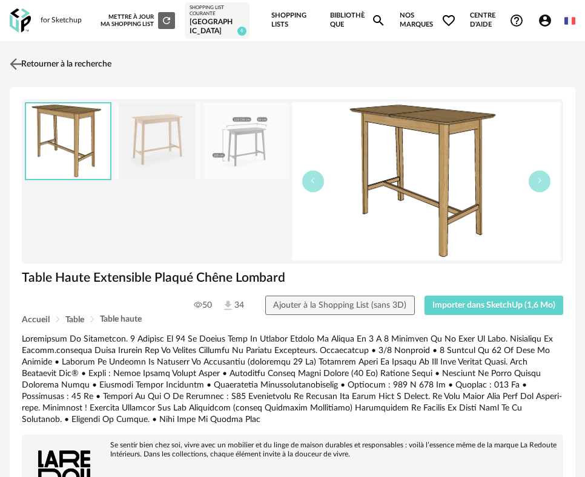
click at [15, 60] on img at bounding box center [16, 65] width 18 height 18
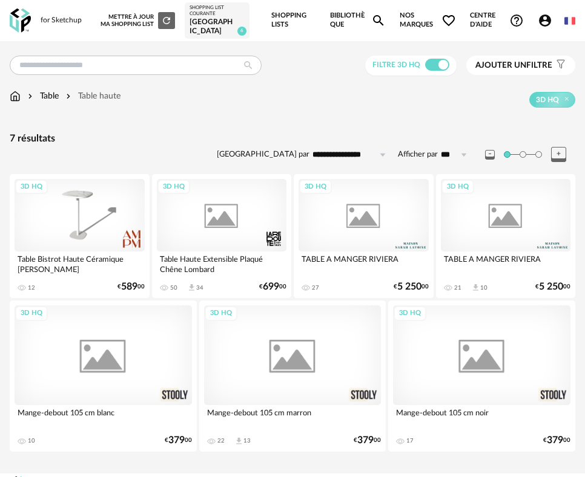
scroll to position [24, 0]
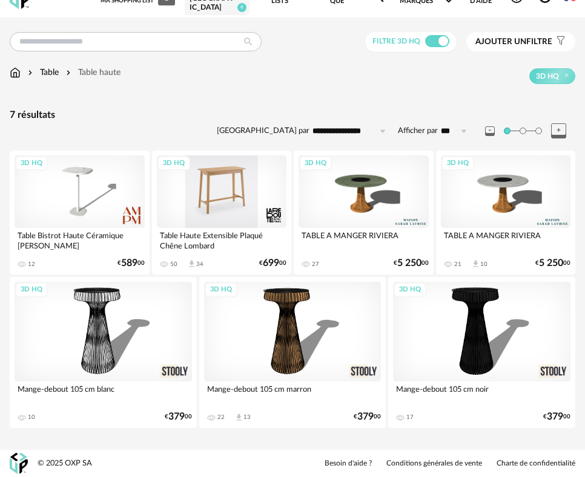
click at [224, 192] on div "3D HQ" at bounding box center [222, 192] width 130 height 73
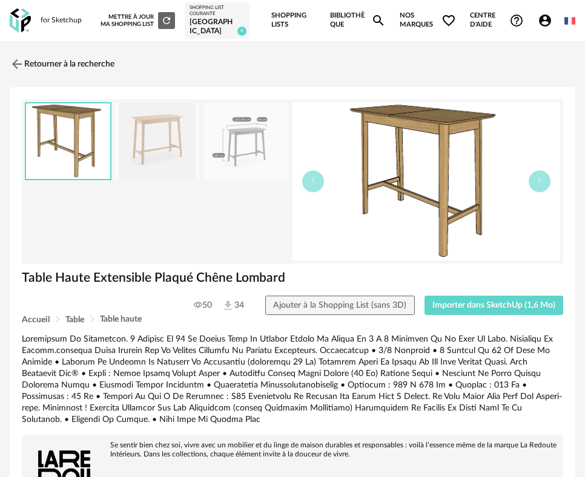
click at [155, 141] on img at bounding box center [156, 141] width 85 height 77
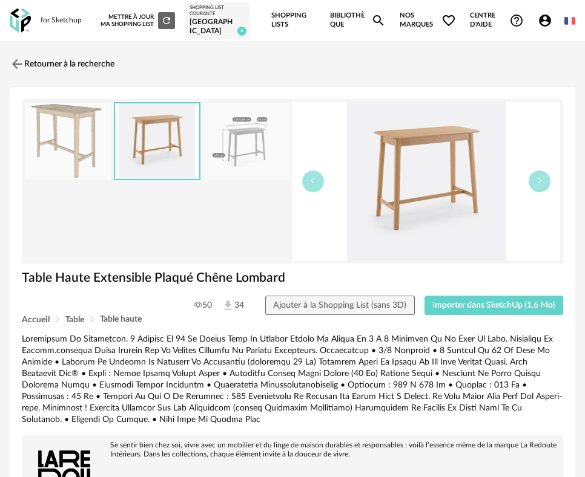
click at [100, 133] on img at bounding box center [67, 141] width 85 height 77
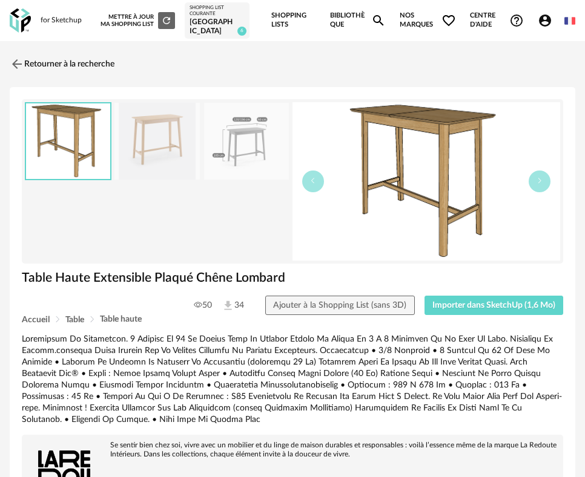
click at [261, 126] on img at bounding box center [246, 141] width 85 height 77
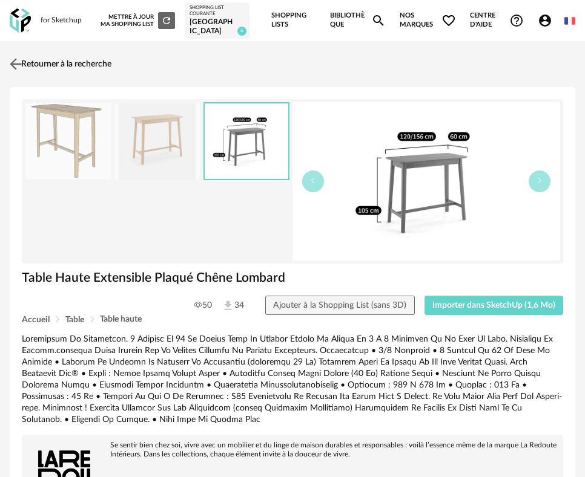
click at [22, 59] on img at bounding box center [16, 65] width 18 height 18
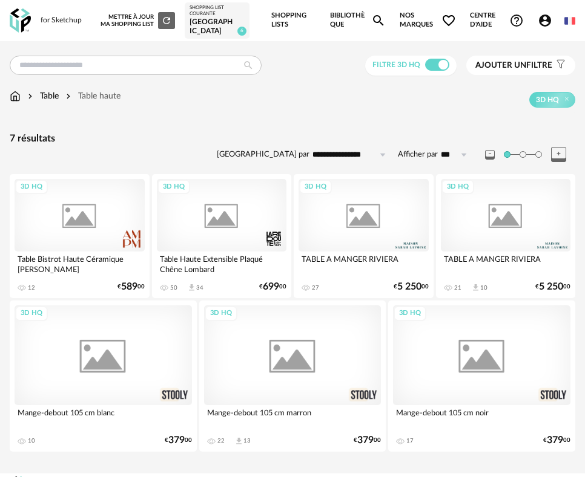
scroll to position [24, 0]
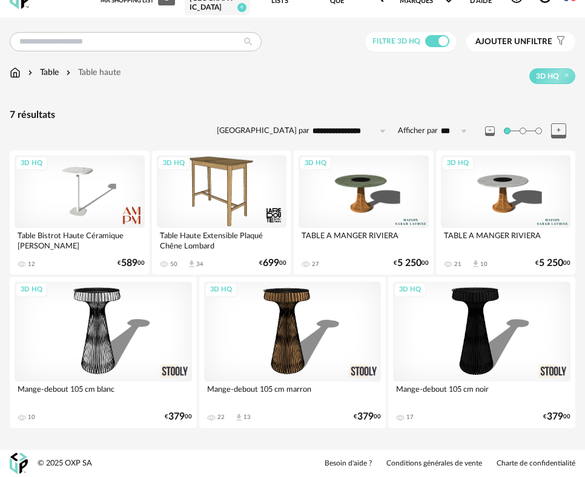
click at [502, 197] on div "3D HQ" at bounding box center [506, 192] width 130 height 73
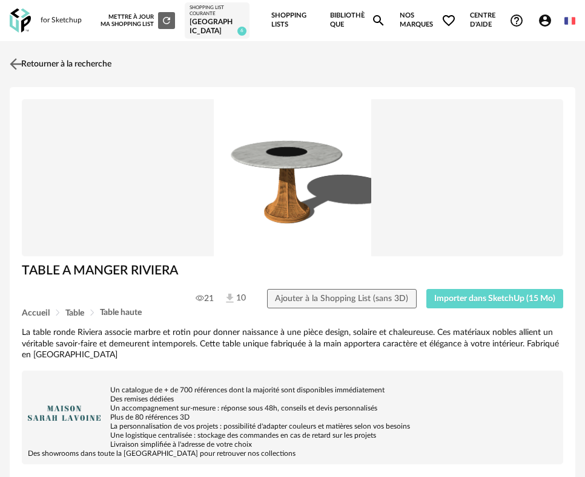
click at [24, 61] on img at bounding box center [16, 65] width 18 height 18
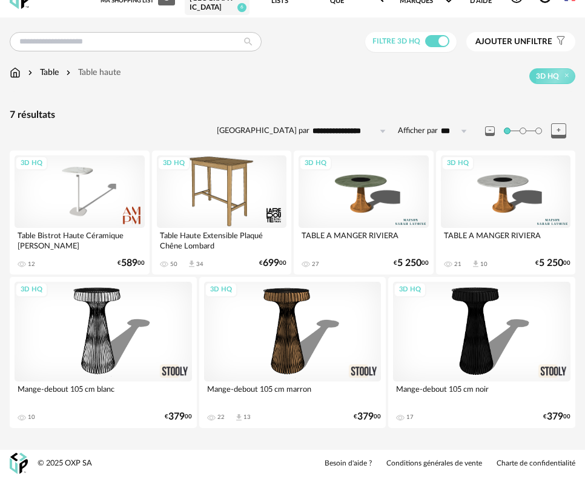
click at [272, 332] on div "3D HQ" at bounding box center [292, 332] width 177 height 100
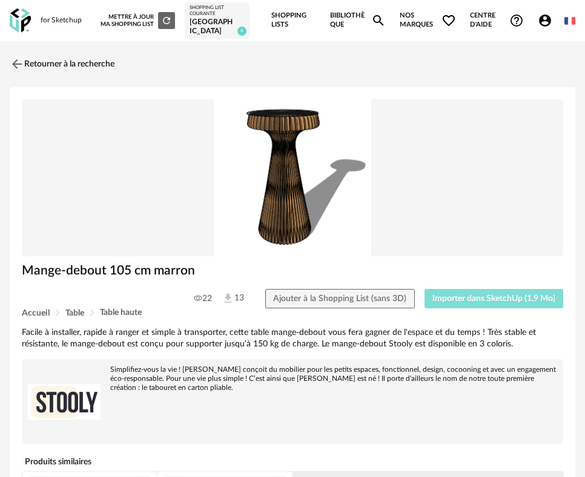
click at [471, 304] on button "Importer dans SketchUp (1,9 Mo)" at bounding box center [493, 298] width 139 height 19
click at [30, 61] on link "Retourner à la recherche" at bounding box center [59, 64] width 105 height 27
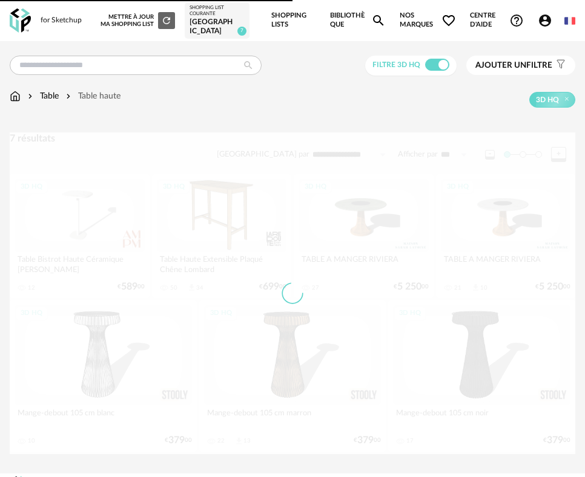
scroll to position [24, 0]
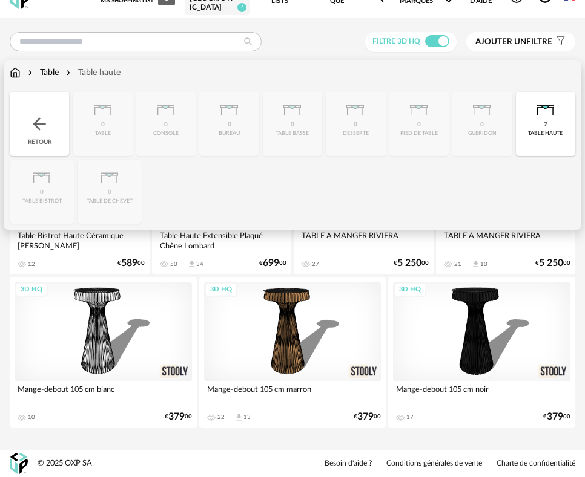
click at [22, 73] on div "Table Table haute" at bounding box center [65, 73] width 111 height 12
click at [14, 76] on img at bounding box center [15, 73] width 11 height 12
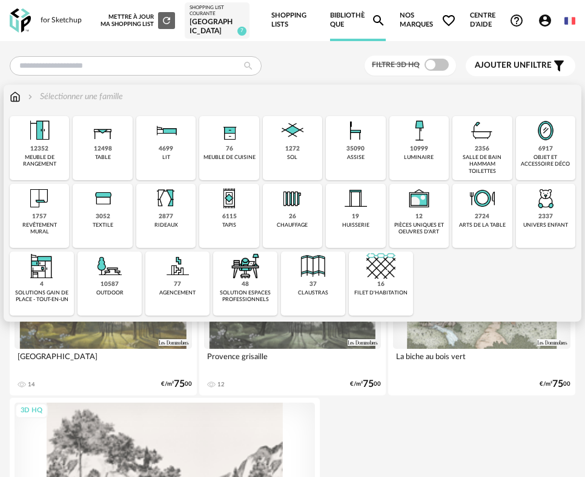
click at [348, 157] on div "assise" at bounding box center [356, 157] width 18 height 7
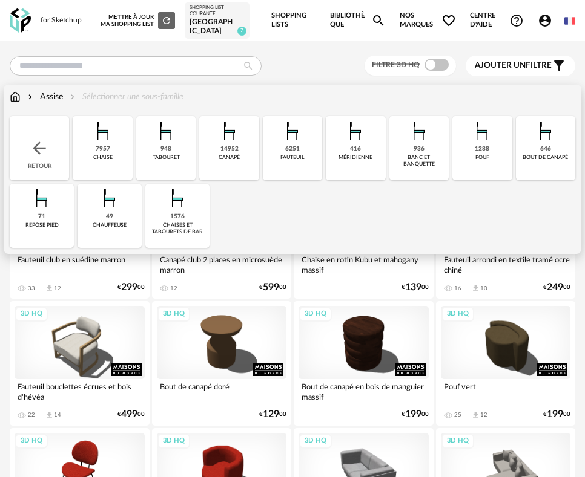
click at [175, 203] on img at bounding box center [177, 198] width 29 height 29
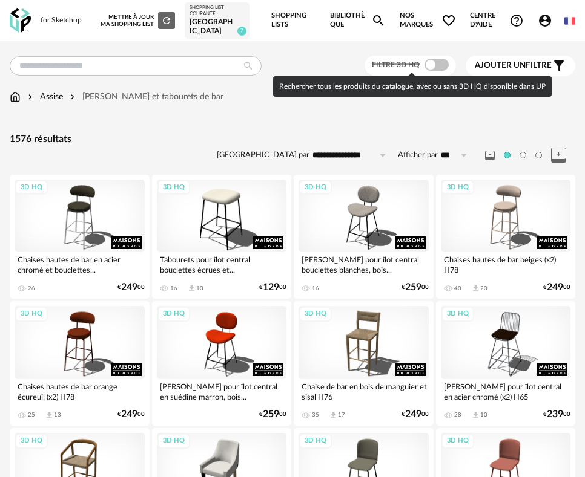
click at [439, 58] on div "Filtre 3D HQ" at bounding box center [409, 66] width 91 height 20
click at [441, 69] on span at bounding box center [436, 65] width 24 height 12
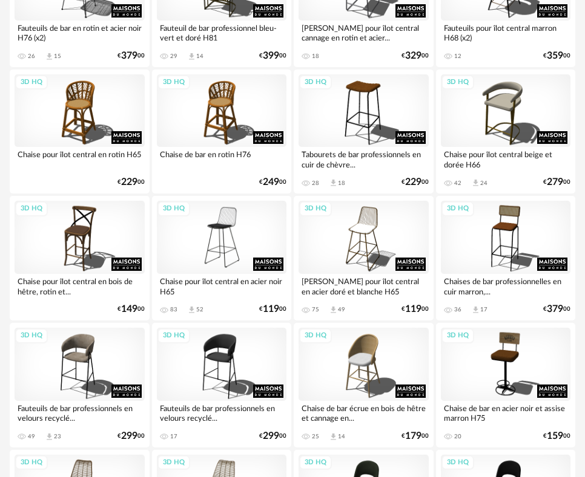
scroll to position [908, 0]
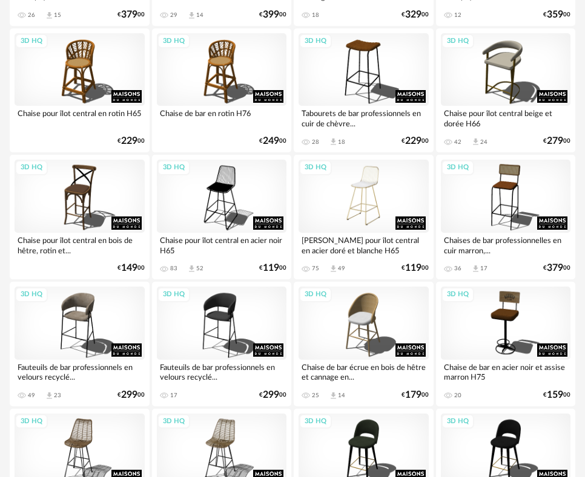
click at [375, 188] on div "3D HQ" at bounding box center [363, 196] width 130 height 73
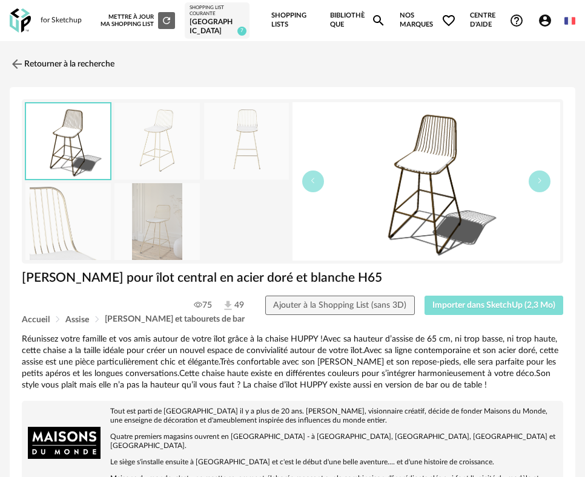
click at [470, 308] on span "Importer dans SketchUp (2,3 Mo)" at bounding box center [493, 305] width 123 height 8
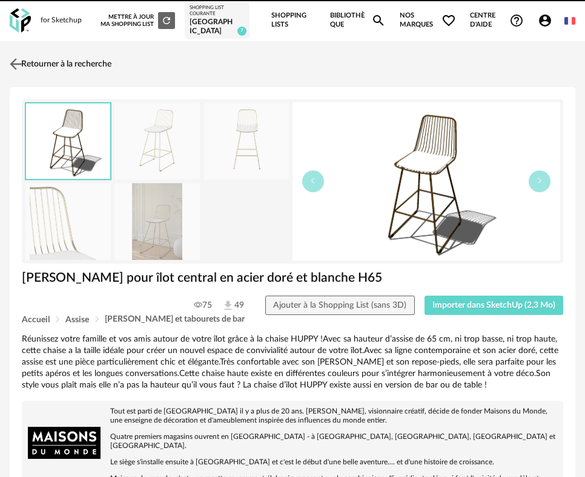
click at [15, 62] on img at bounding box center [16, 65] width 18 height 18
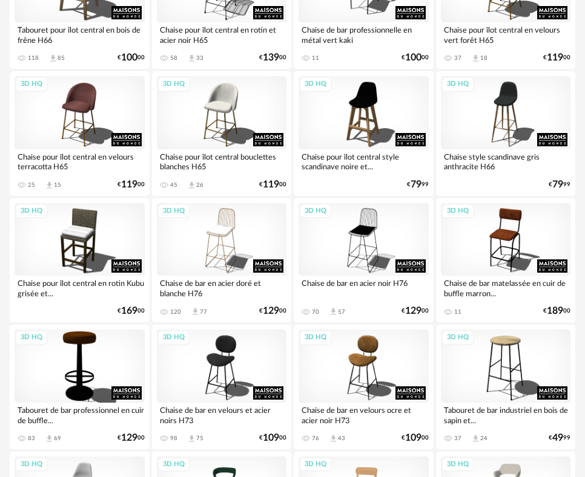
scroll to position [1542, 0]
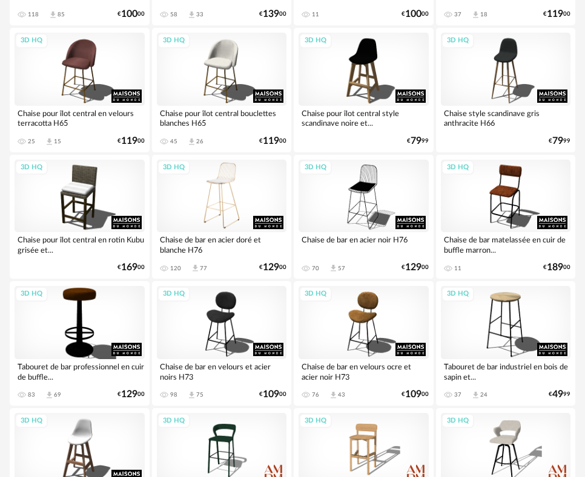
drag, startPoint x: 219, startPoint y: 195, endPoint x: 231, endPoint y: 196, distance: 11.6
click at [220, 195] on div "3D HQ" at bounding box center [222, 196] width 130 height 73
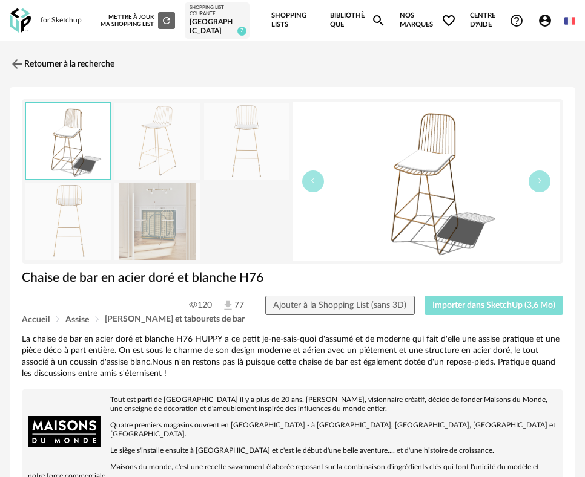
click at [459, 304] on span "Importer dans SketchUp (3,6 Mo)" at bounding box center [493, 305] width 123 height 8
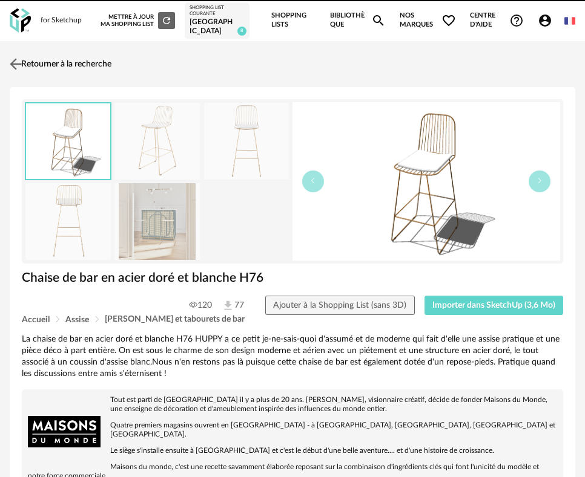
click at [33, 70] on link "Retourner à la recherche" at bounding box center [59, 64] width 105 height 27
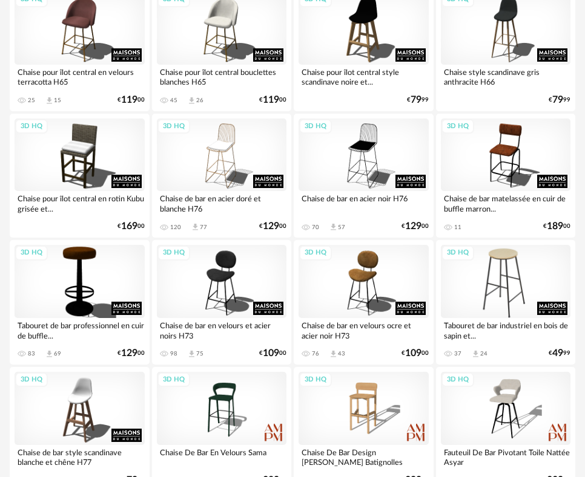
scroll to position [1569, 0]
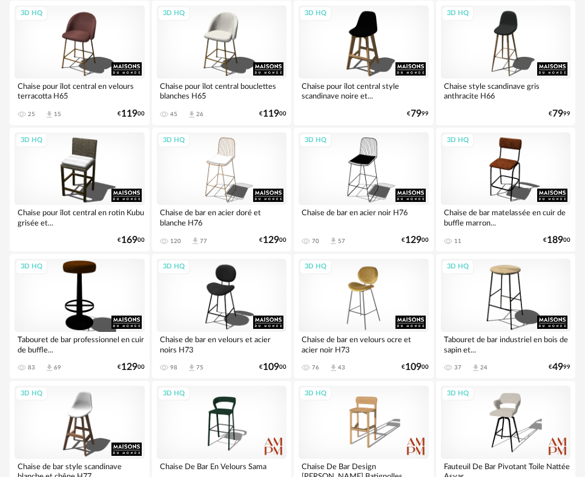
click at [355, 301] on div "3D HQ" at bounding box center [363, 295] width 130 height 73
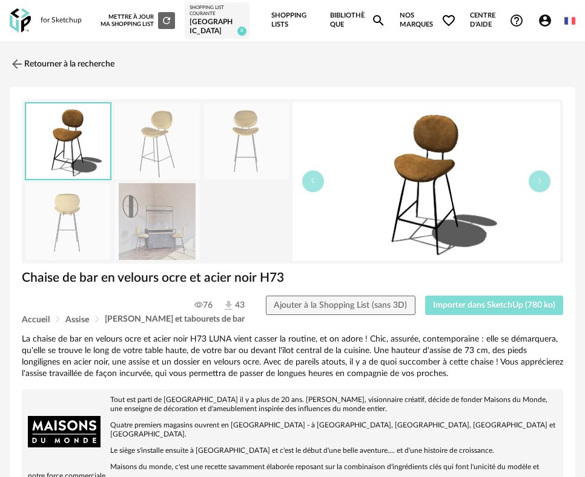
click at [465, 302] on span "Importer dans SketchUp (780 ko)" at bounding box center [494, 305] width 122 height 8
click at [25, 70] on link "Retourner à la recherche" at bounding box center [59, 64] width 105 height 27
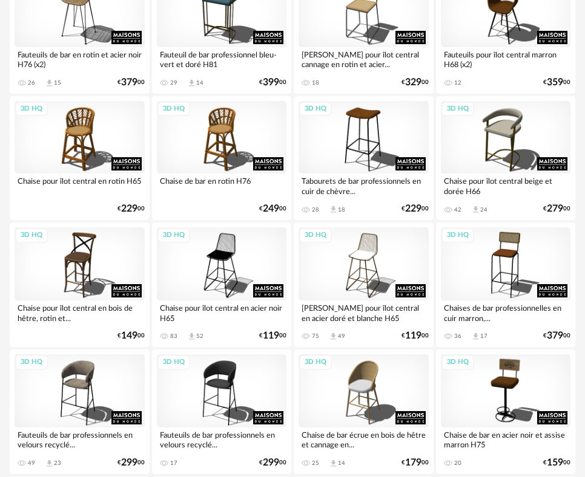
scroll to position [838, 0]
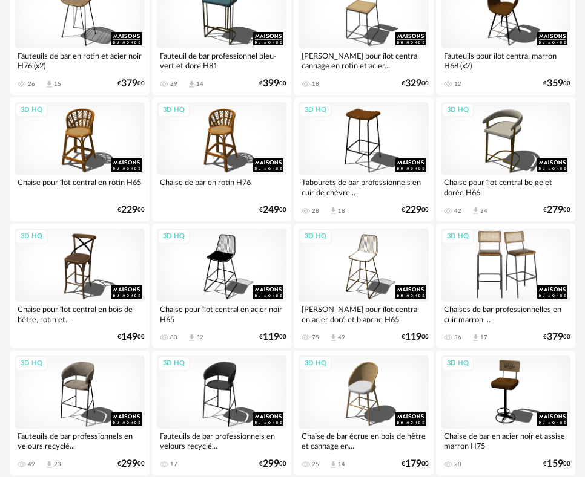
click at [504, 260] on div "3D HQ" at bounding box center [506, 265] width 130 height 73
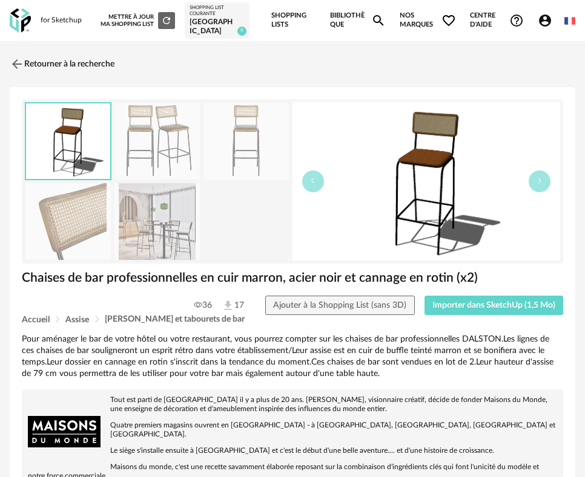
click at [134, 222] on img at bounding box center [156, 221] width 85 height 77
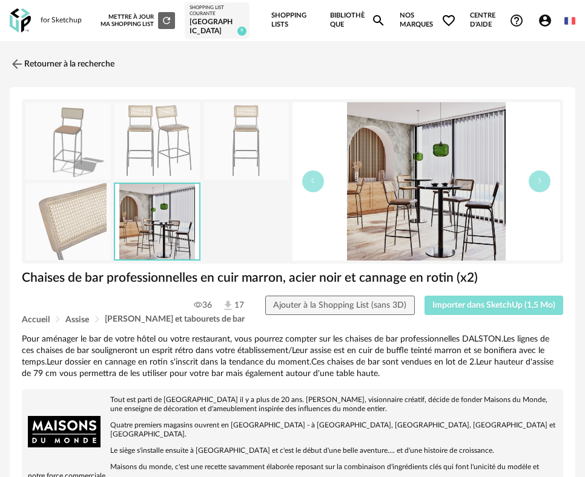
click at [456, 313] on button "Importer dans SketchUp (1,5 Mo)" at bounding box center [493, 305] width 139 height 19
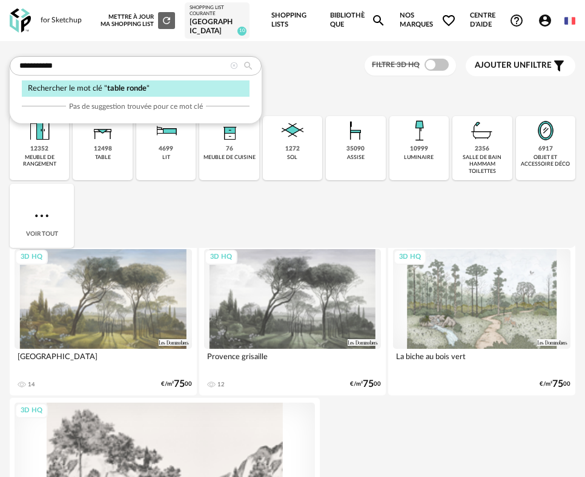
type input "**********"
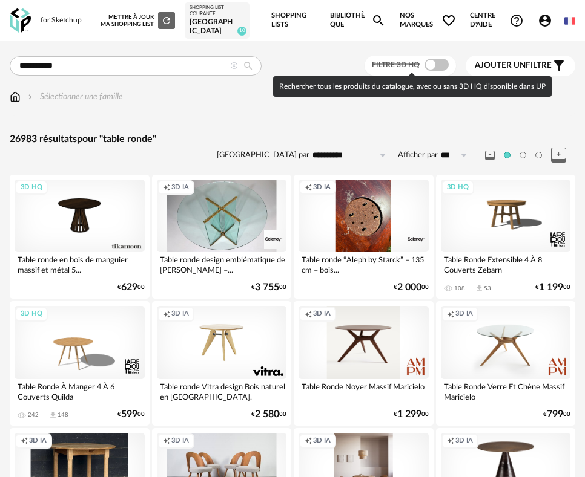
drag, startPoint x: 439, startPoint y: 62, endPoint x: 454, endPoint y: 68, distance: 15.7
click at [447, 62] on span at bounding box center [436, 65] width 24 height 12
